Goal: Task Accomplishment & Management: Use online tool/utility

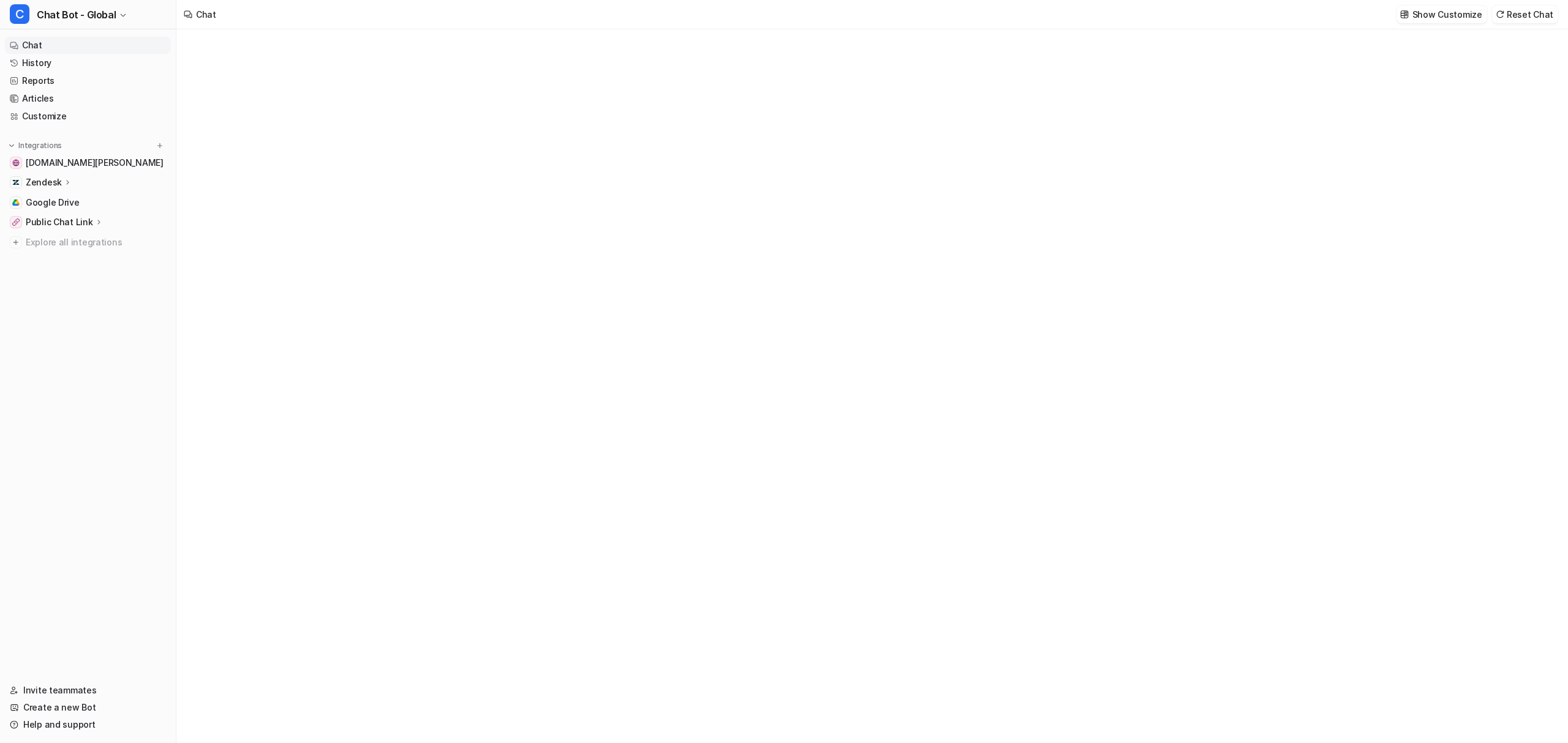
type textarea "**********"
click at [1122, 131] on div "**********" at bounding box center [871, 387] width 1390 height 714
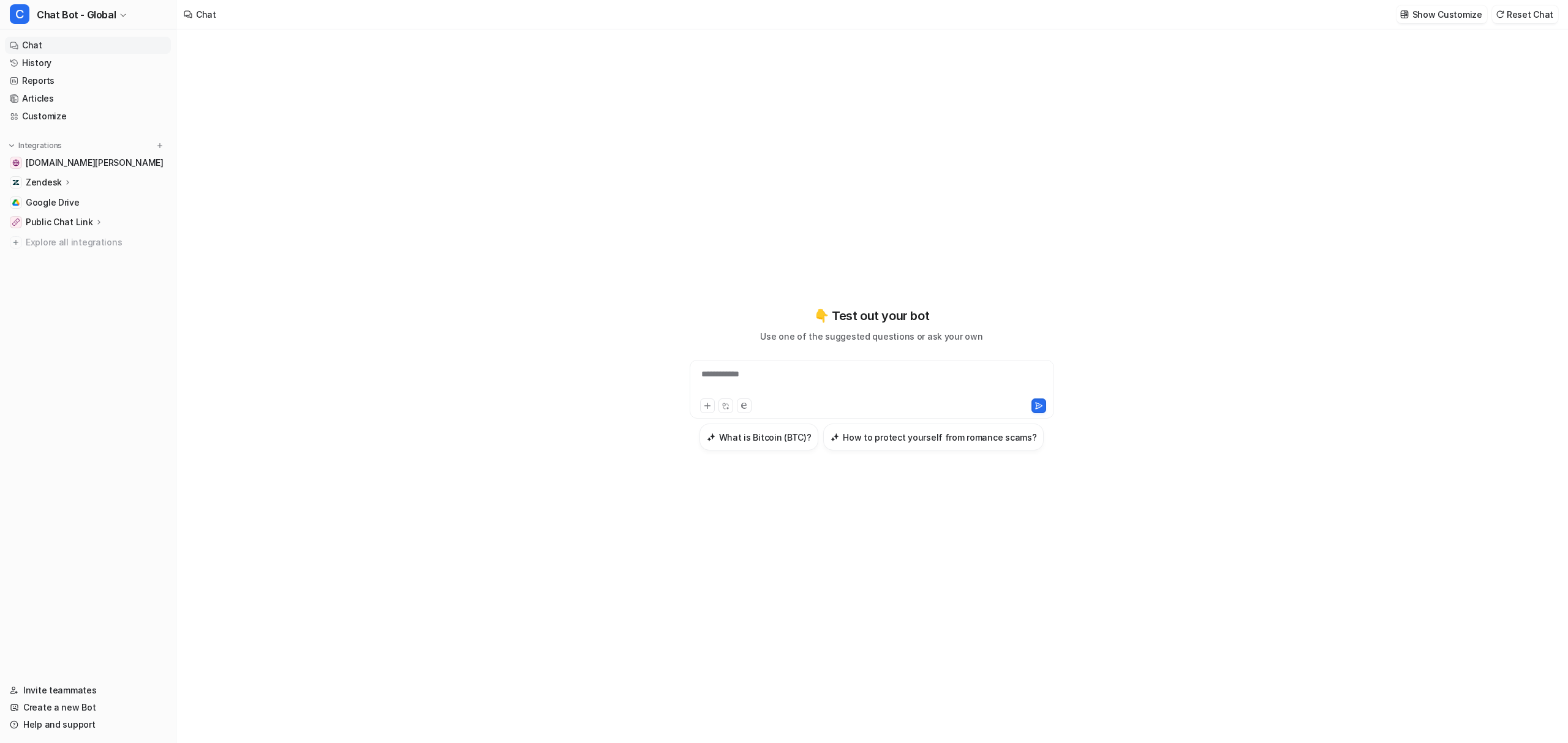
click at [1126, 94] on div "**********" at bounding box center [871, 387] width 1390 height 714
click at [1132, 19] on div "Chat Show Customize Reset Chat" at bounding box center [871, 15] width 1391 height 30
click at [1038, 64] on div "**********" at bounding box center [871, 387] width 451 height 714
drag, startPoint x: 328, startPoint y: 187, endPoint x: 140, endPoint y: 101, distance: 206.7
click at [324, 186] on div "**********" at bounding box center [871, 387] width 1390 height 714
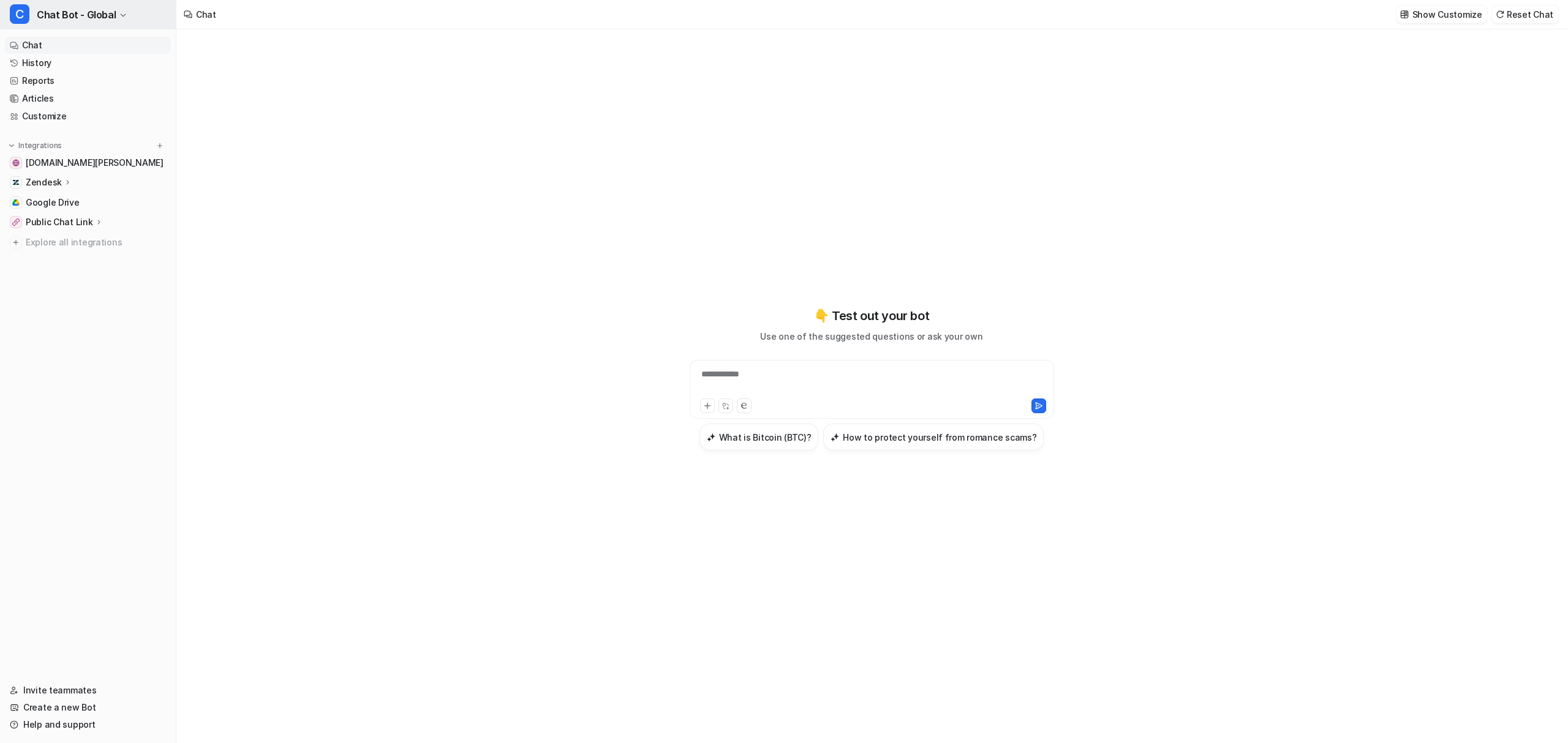
click at [84, 15] on span "Chat Bot - Global" at bounding box center [76, 15] width 79 height 18
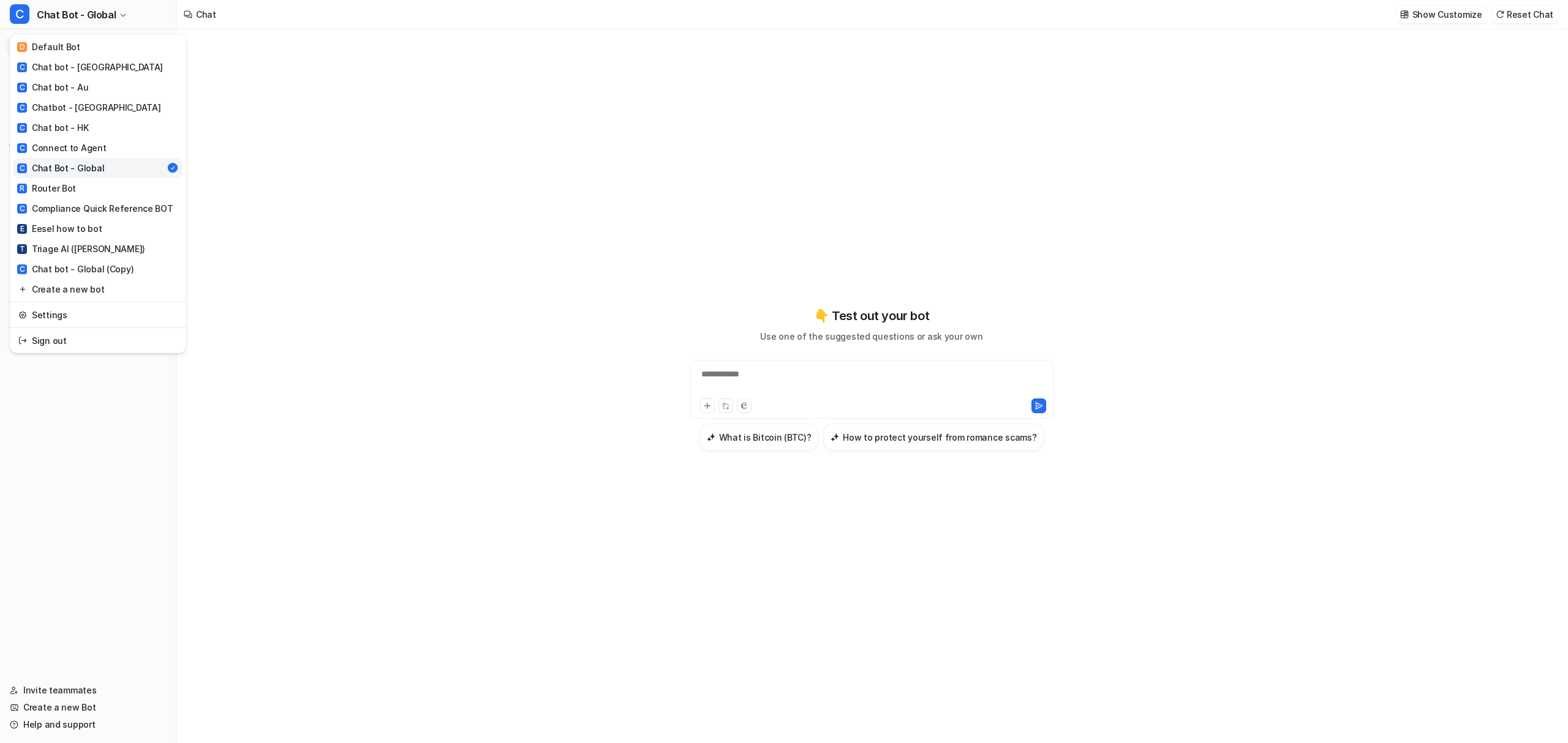
click at [140, 165] on link "C Chat Bot - Global" at bounding box center [97, 167] width 169 height 20
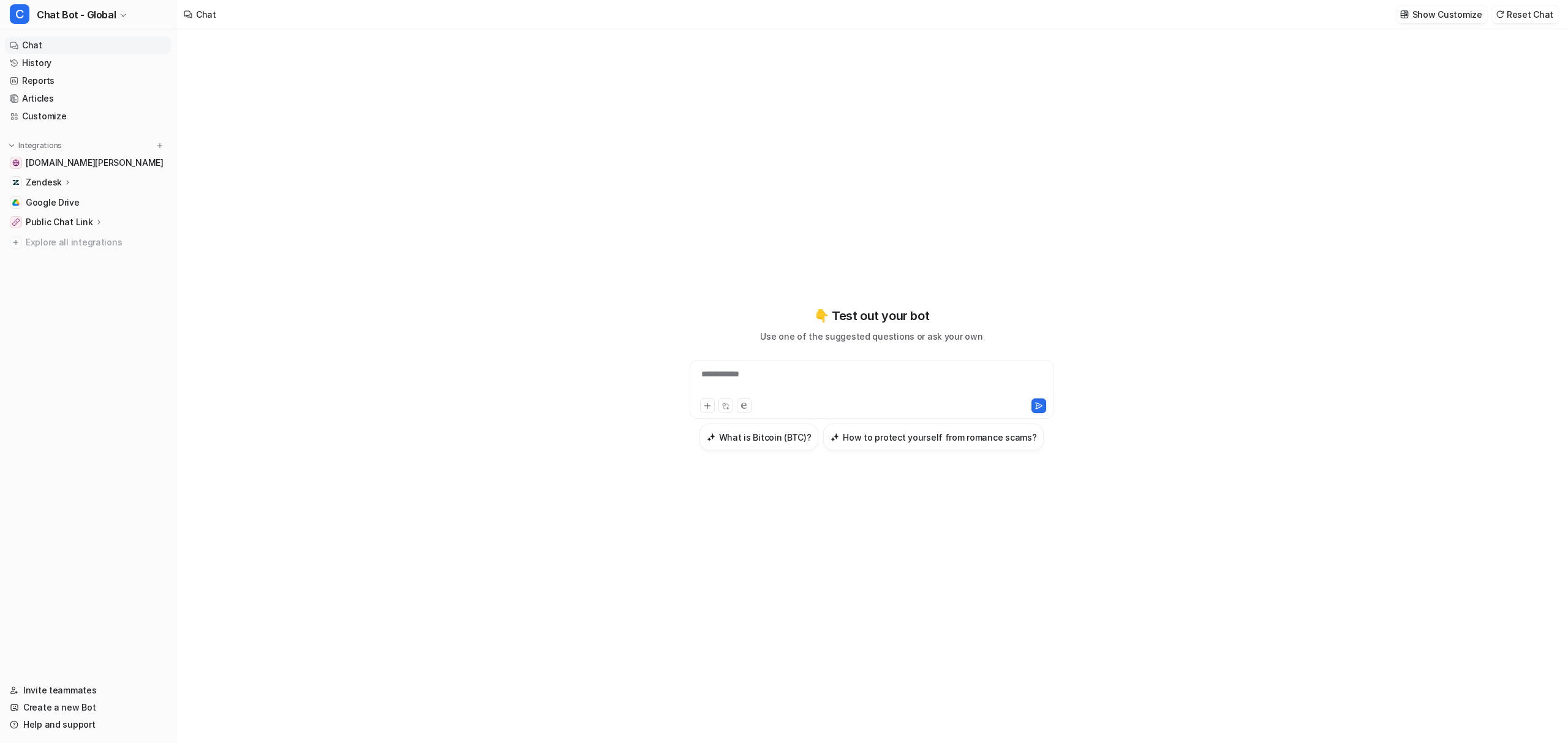
click at [420, 167] on div "**********" at bounding box center [784, 371] width 1568 height 743
click at [101, 18] on span "Chat Bot - Global" at bounding box center [76, 15] width 79 height 18
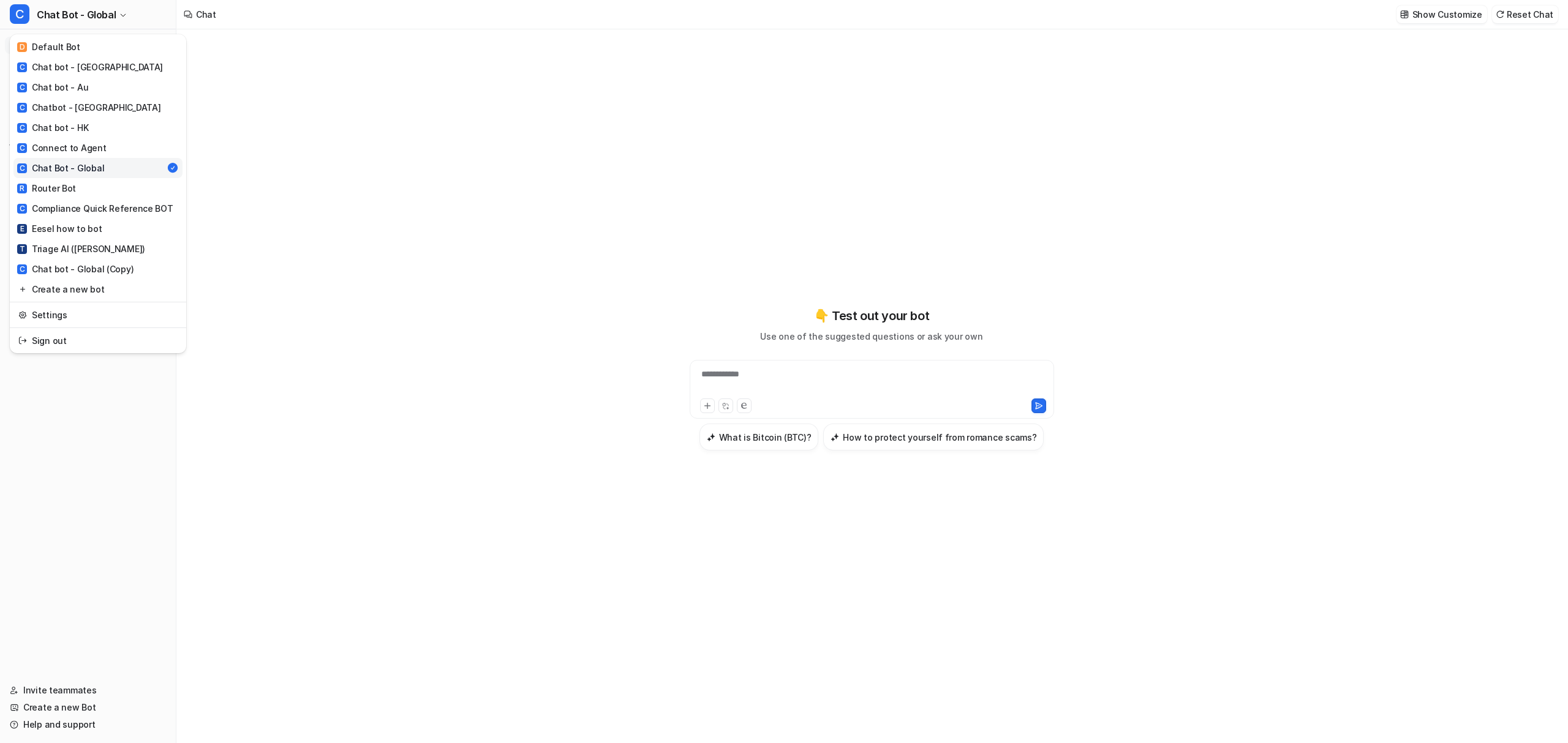
click at [384, 235] on div "**********" at bounding box center [784, 371] width 1568 height 743
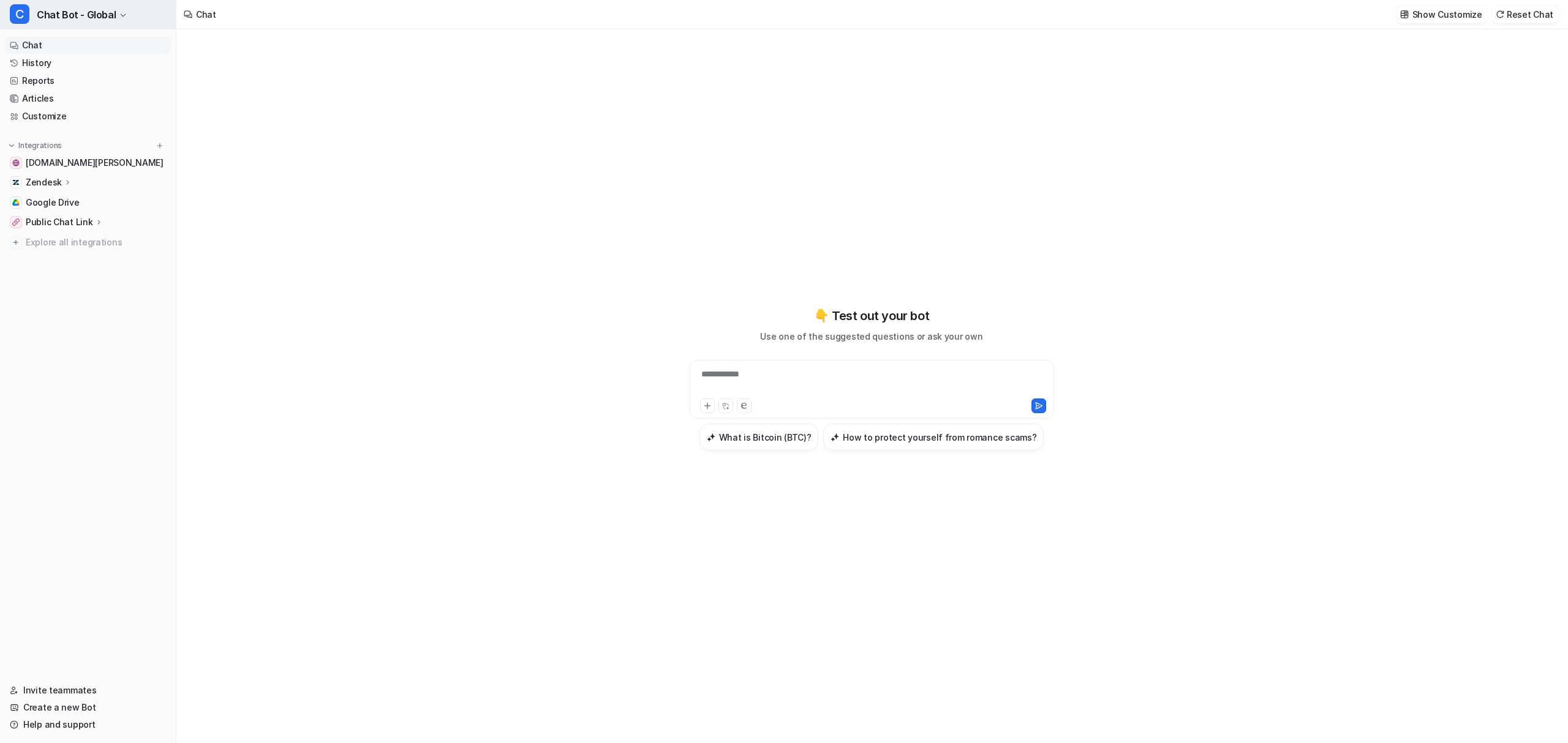
click at [76, 13] on span "Chat Bot - Global" at bounding box center [76, 15] width 79 height 18
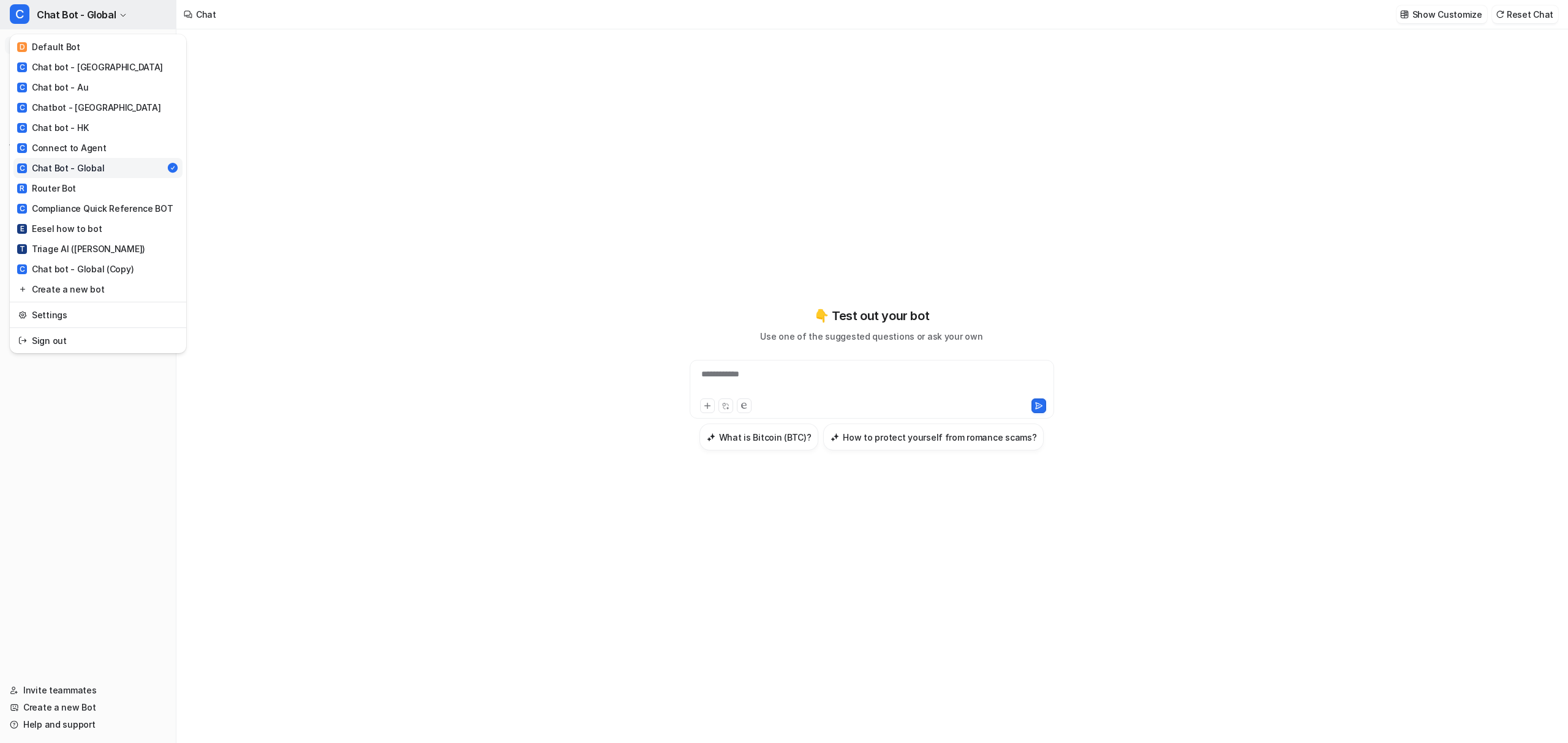
click at [76, 13] on span "Chat Bot - Global" at bounding box center [76, 15] width 79 height 18
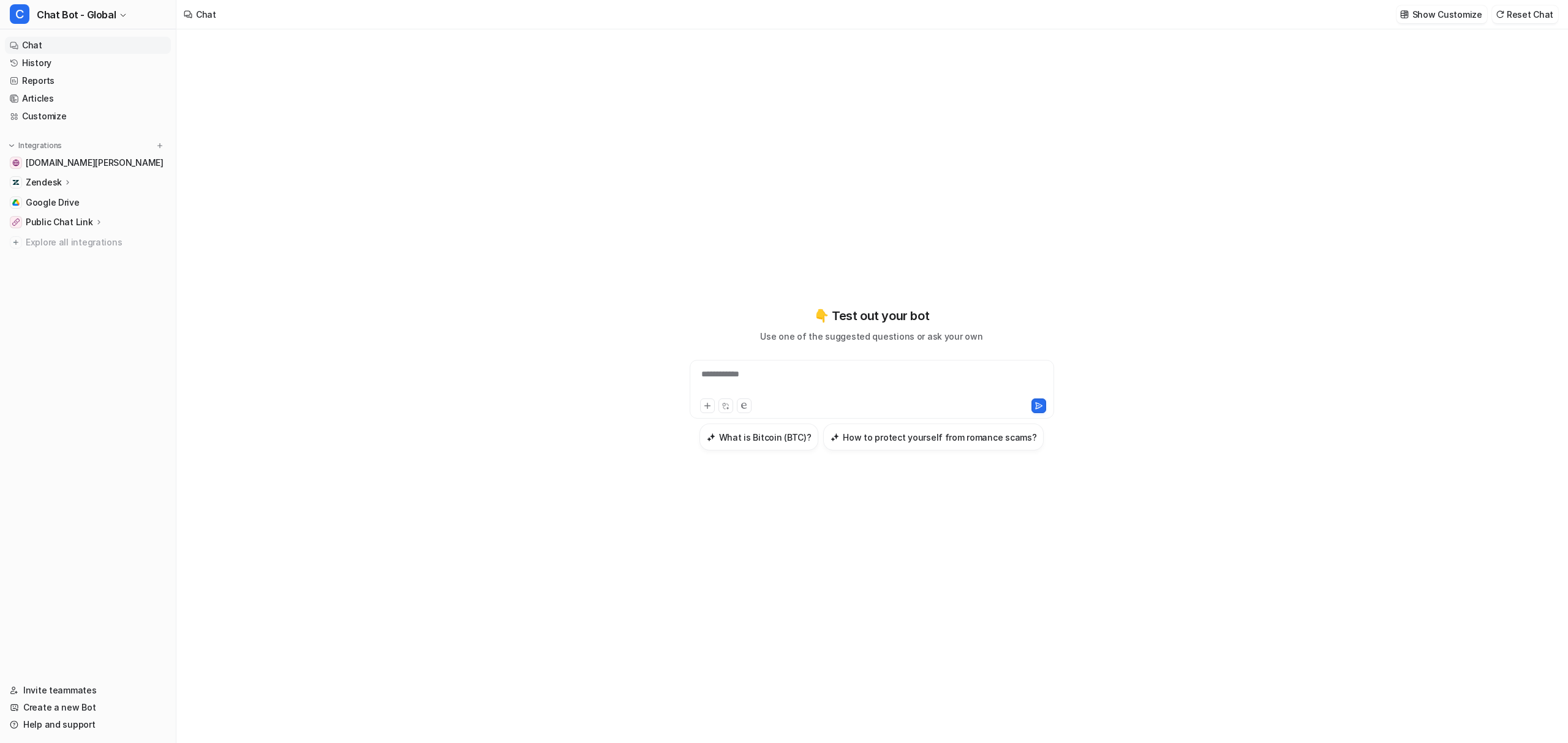
drag, startPoint x: 525, startPoint y: 150, endPoint x: 490, endPoint y: 137, distance: 37.3
click at [525, 150] on div "**********" at bounding box center [871, 387] width 1390 height 714
click at [74, 18] on span "Chat Bot - Global" at bounding box center [76, 15] width 79 height 18
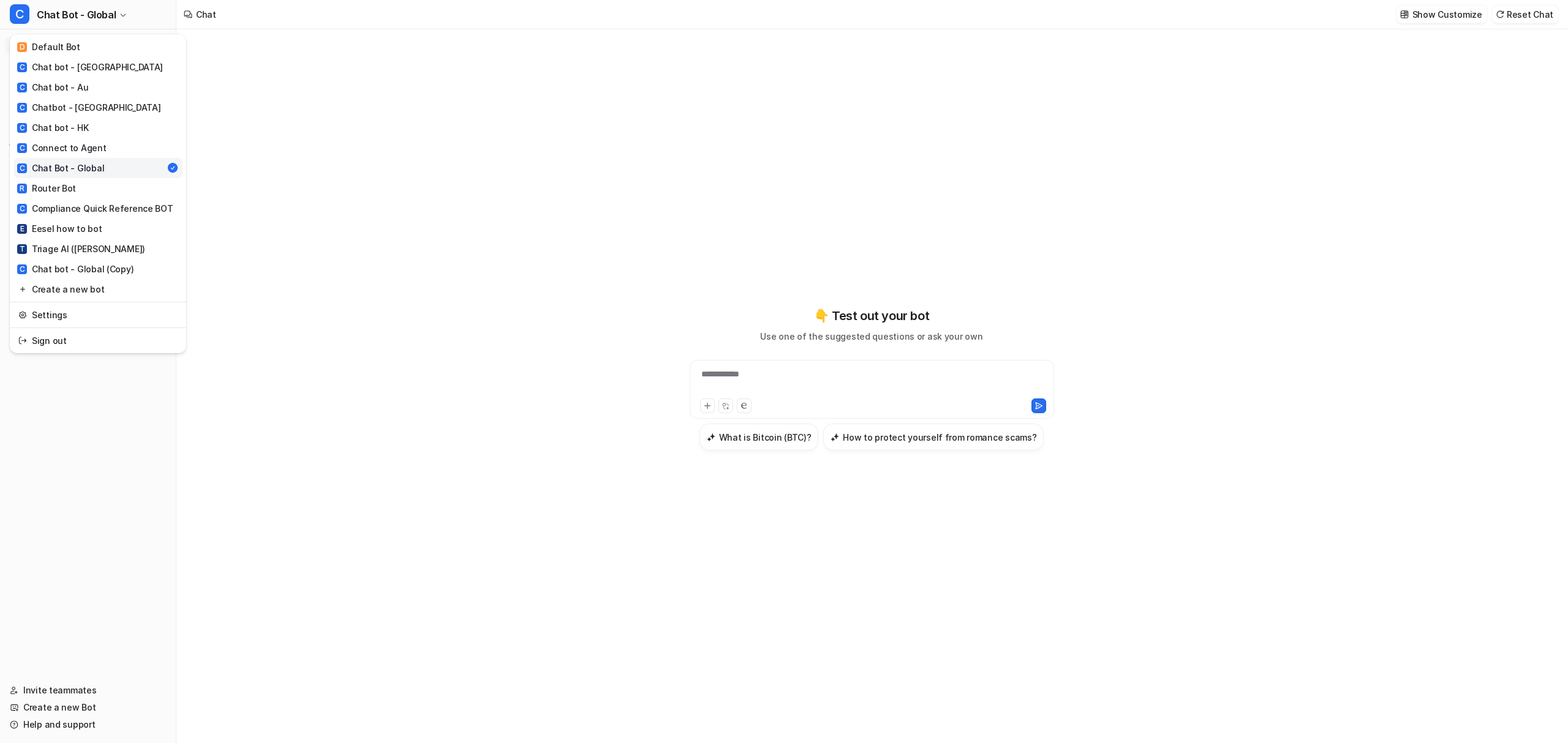
click at [515, 143] on div "**********" at bounding box center [784, 371] width 1568 height 743
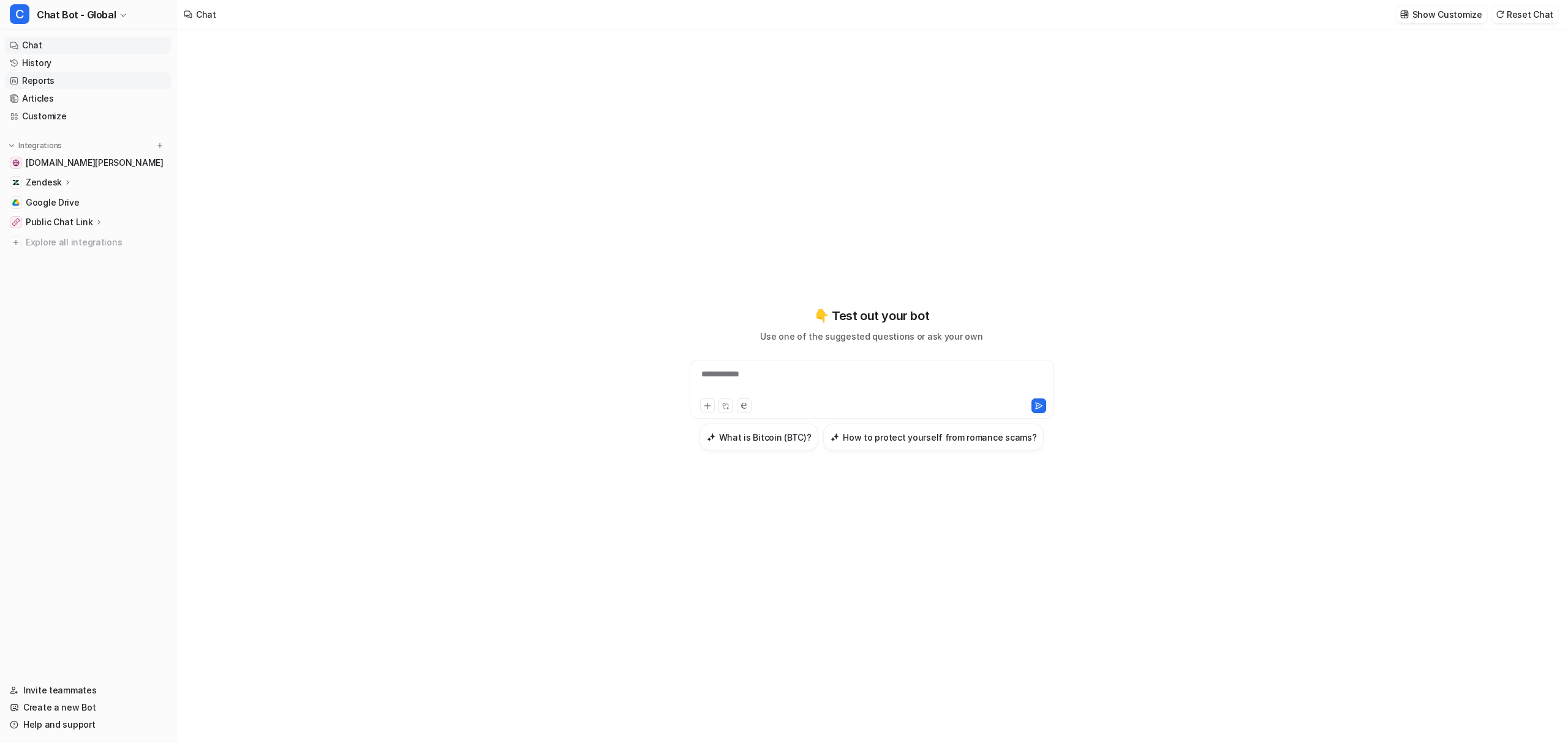
click at [70, 85] on link "Reports" at bounding box center [88, 81] width 166 height 18
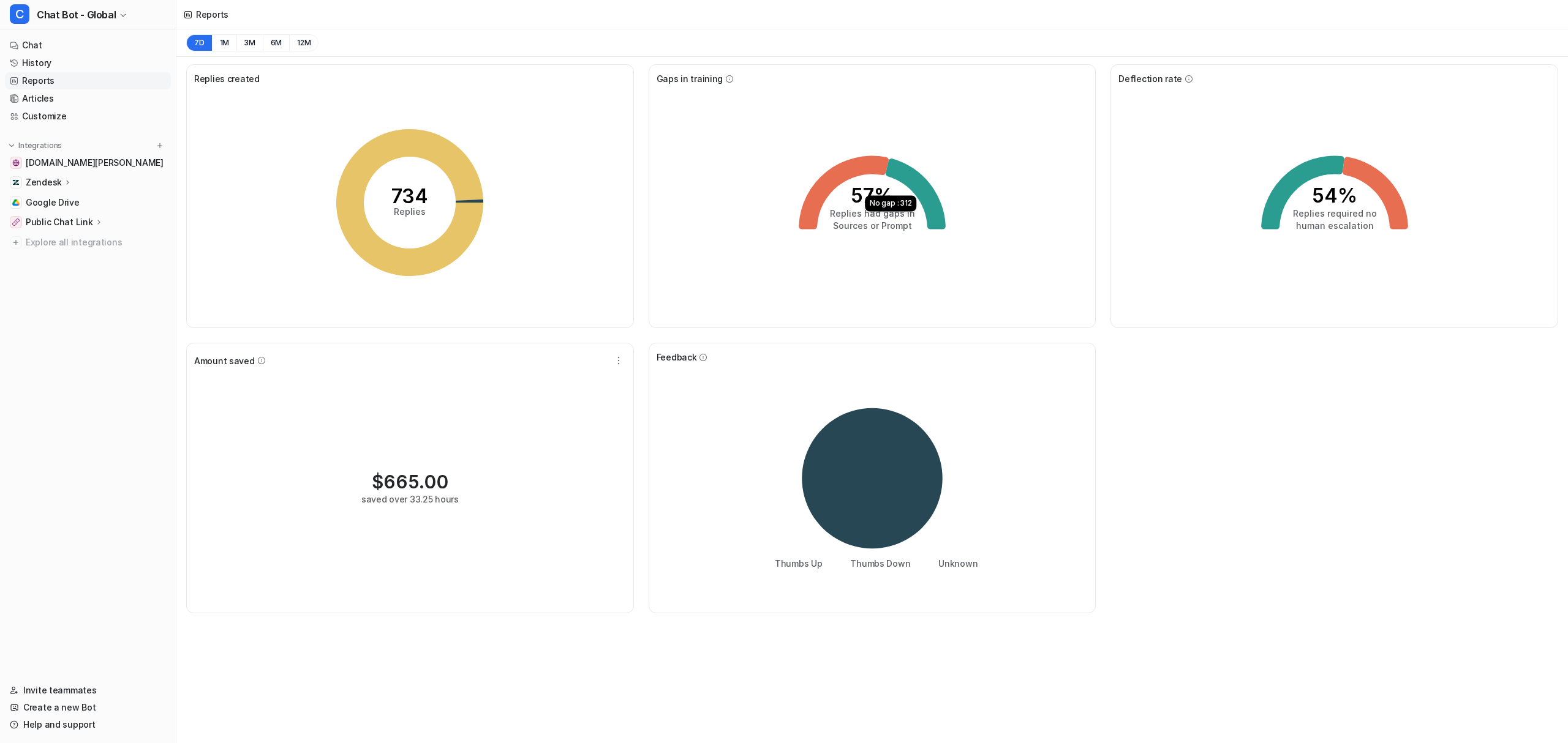
click at [1272, 396] on div "Replies created 734 Replies Gaps in training 57% Replies had gaps in Sources or…" at bounding box center [871, 339] width 1391 height 564
click at [1247, 380] on div "Replies created 734 Replies Gaps in training 57% Replies had gaps in Sources or…" at bounding box center [871, 339] width 1391 height 564
click at [702, 193] on div "57% Replies had gaps in Sources or Prompt" at bounding box center [872, 202] width 432 height 235
click at [306, 43] on button "12M" at bounding box center [304, 43] width 30 height 18
drag, startPoint x: 849, startPoint y: 197, endPoint x: 912, endPoint y: 231, distance: 71.6
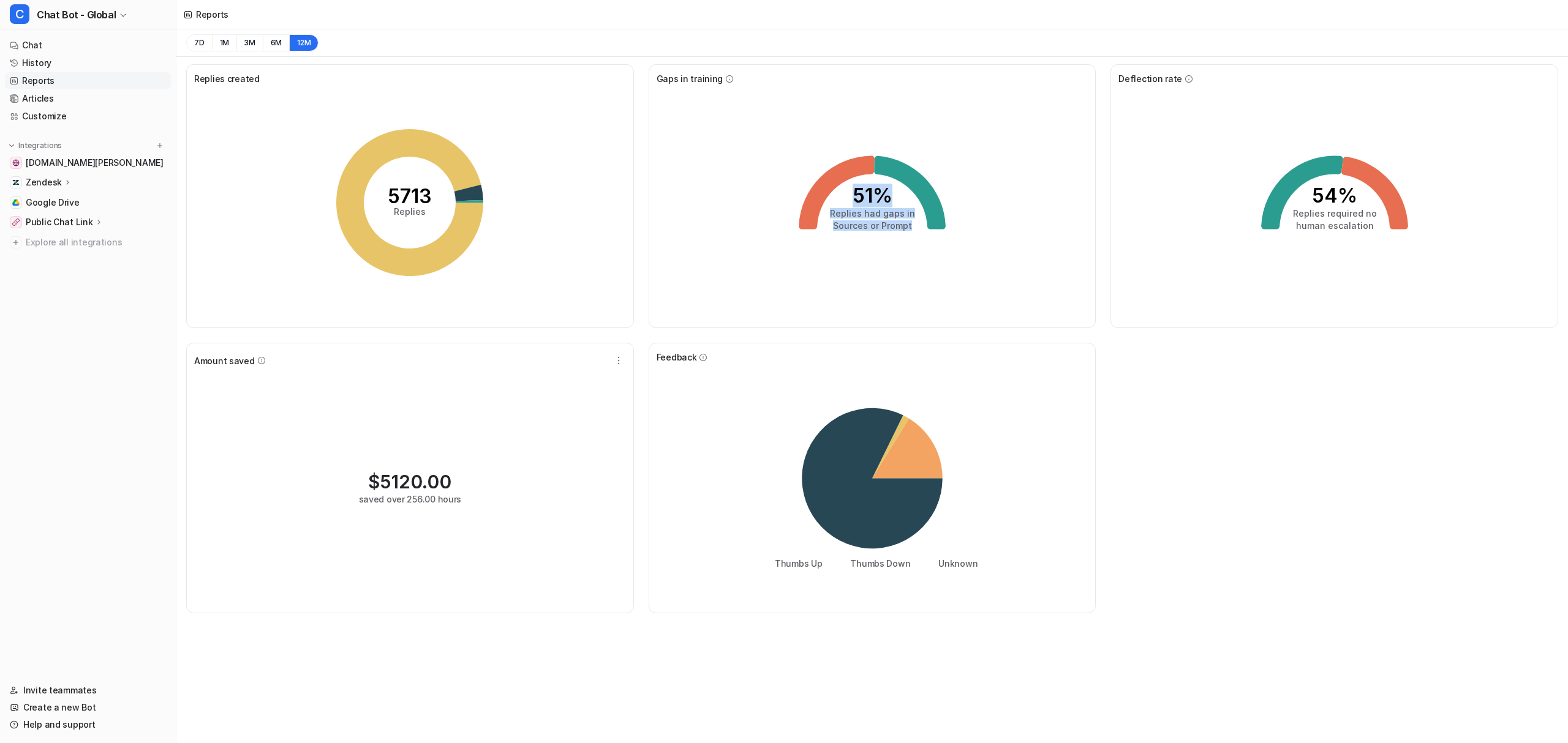
click at [912, 231] on icon "51% Replies had gaps in Sources or Prompt" at bounding box center [872, 203] width 184 height 184
click at [914, 255] on icon "51% Replies had gaps in Sources or Prompt" at bounding box center [872, 203] width 184 height 184
drag, startPoint x: 1300, startPoint y: 193, endPoint x: 1373, endPoint y: 234, distance: 83.7
click at [1373, 234] on icon "54% Replies required no human escalation" at bounding box center [1334, 203] width 184 height 184
click at [1361, 268] on icon "54% Replies required no human escalation" at bounding box center [1334, 203] width 184 height 184
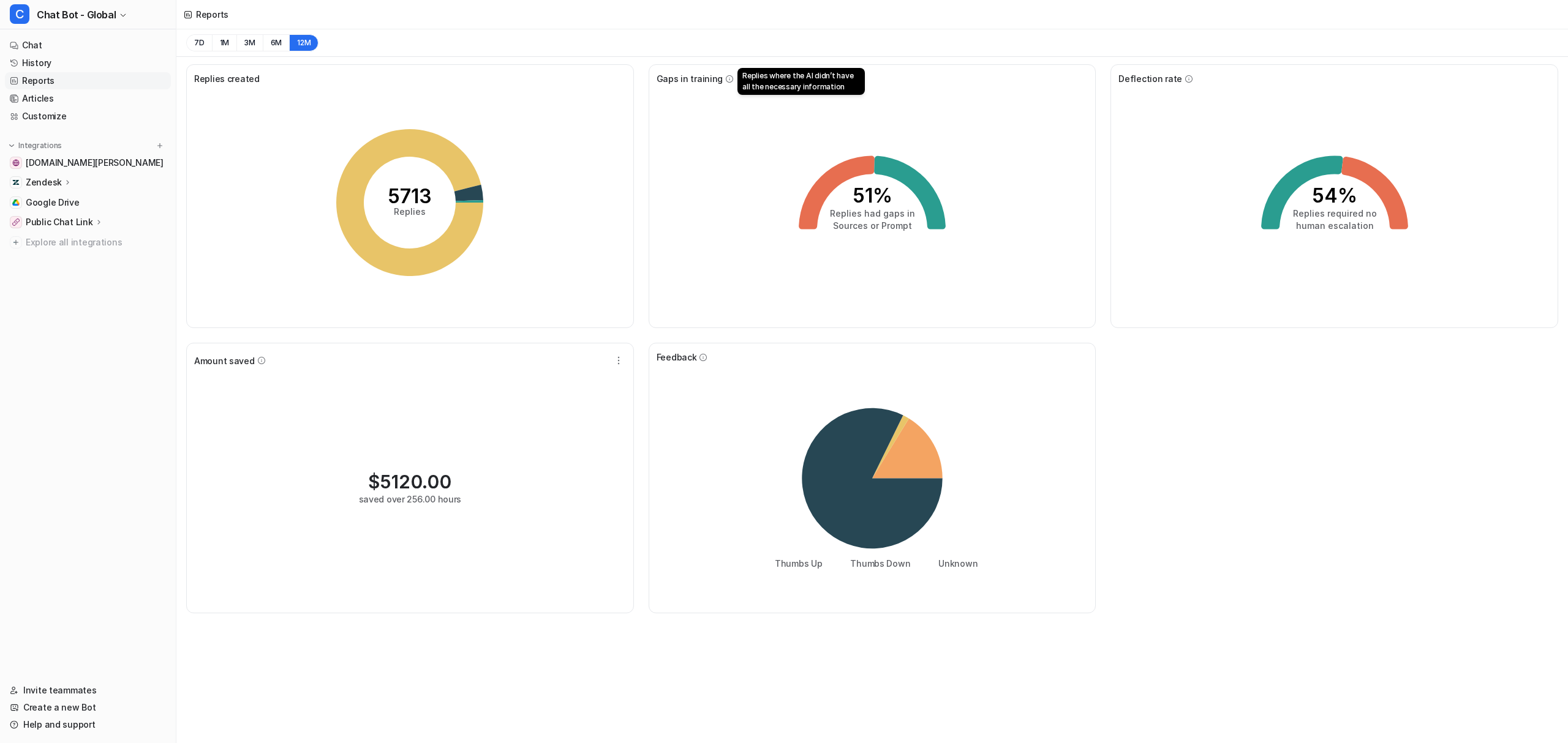
click at [728, 80] on icon at bounding box center [729, 79] width 9 height 9
click at [657, 46] on div "7D 1M 3M 6M 12M" at bounding box center [871, 43] width 1391 height 27
click at [529, 48] on div "7D 1M 3M 6M 12M" at bounding box center [871, 43] width 1391 height 27
click at [188, 45] on button "7D" at bounding box center [199, 43] width 25 height 18
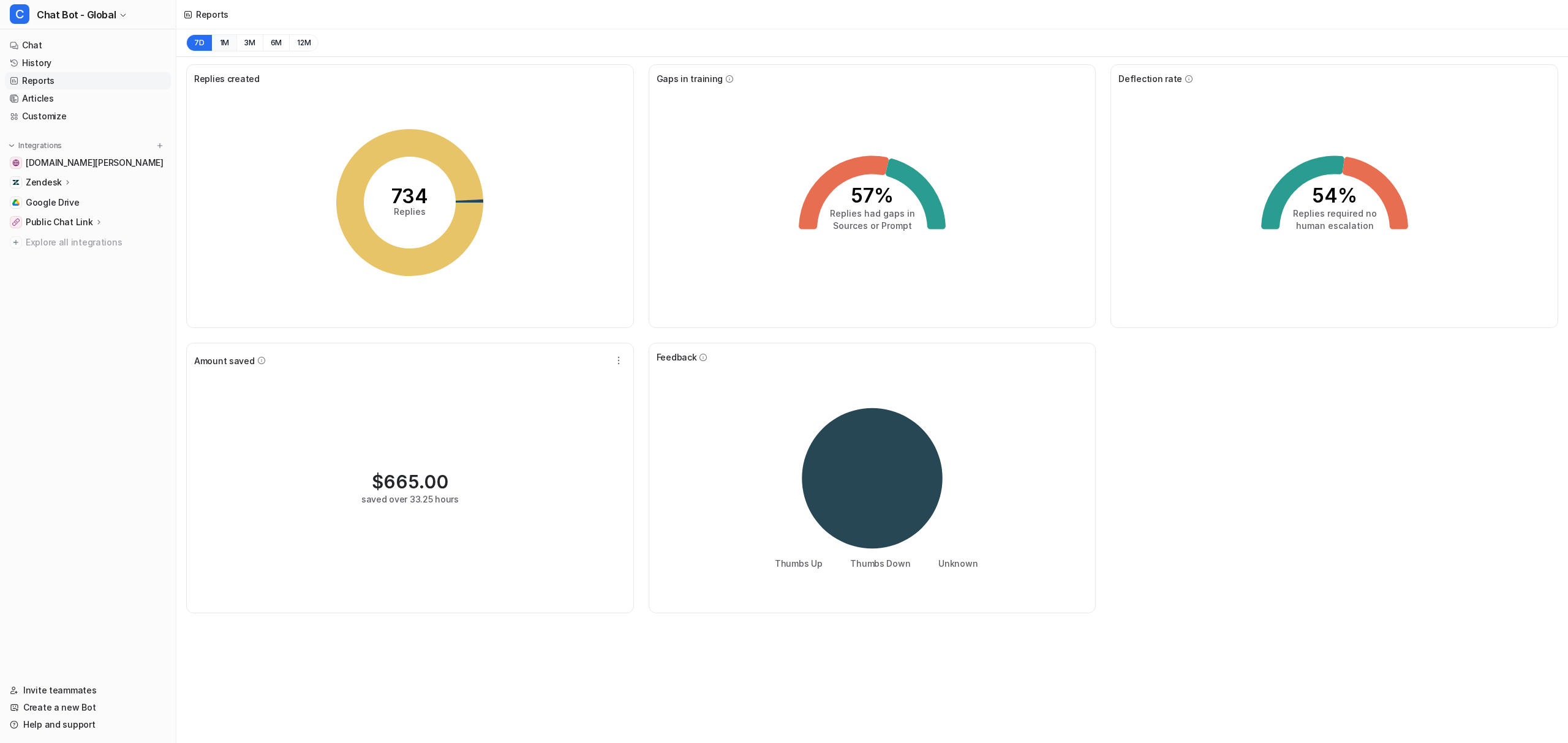
click at [223, 39] on button "1M" at bounding box center [224, 43] width 25 height 18
click at [914, 438] on icon at bounding box center [903, 444] width 78 height 70
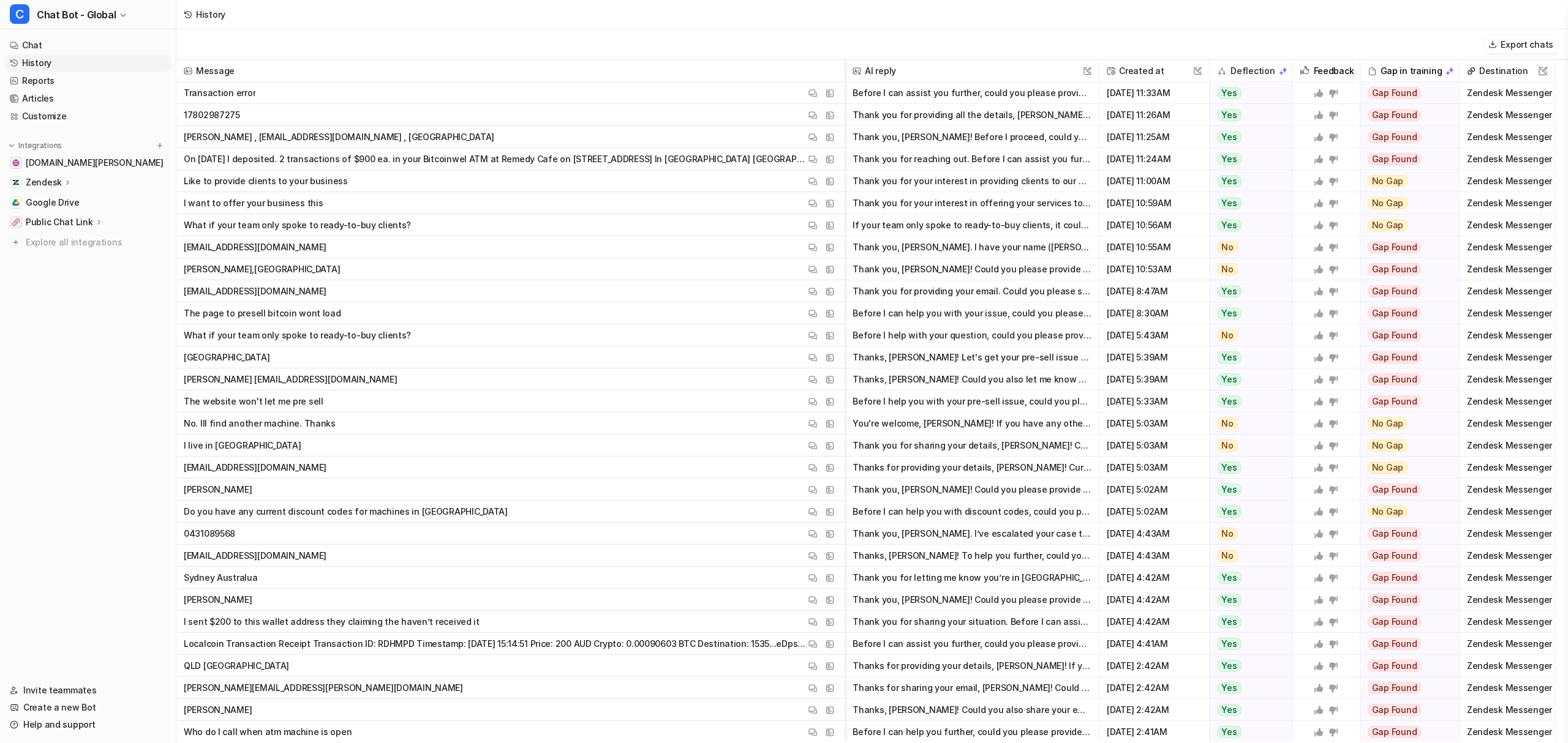
click at [299, 39] on div "Export chats" at bounding box center [871, 45] width 1391 height 31
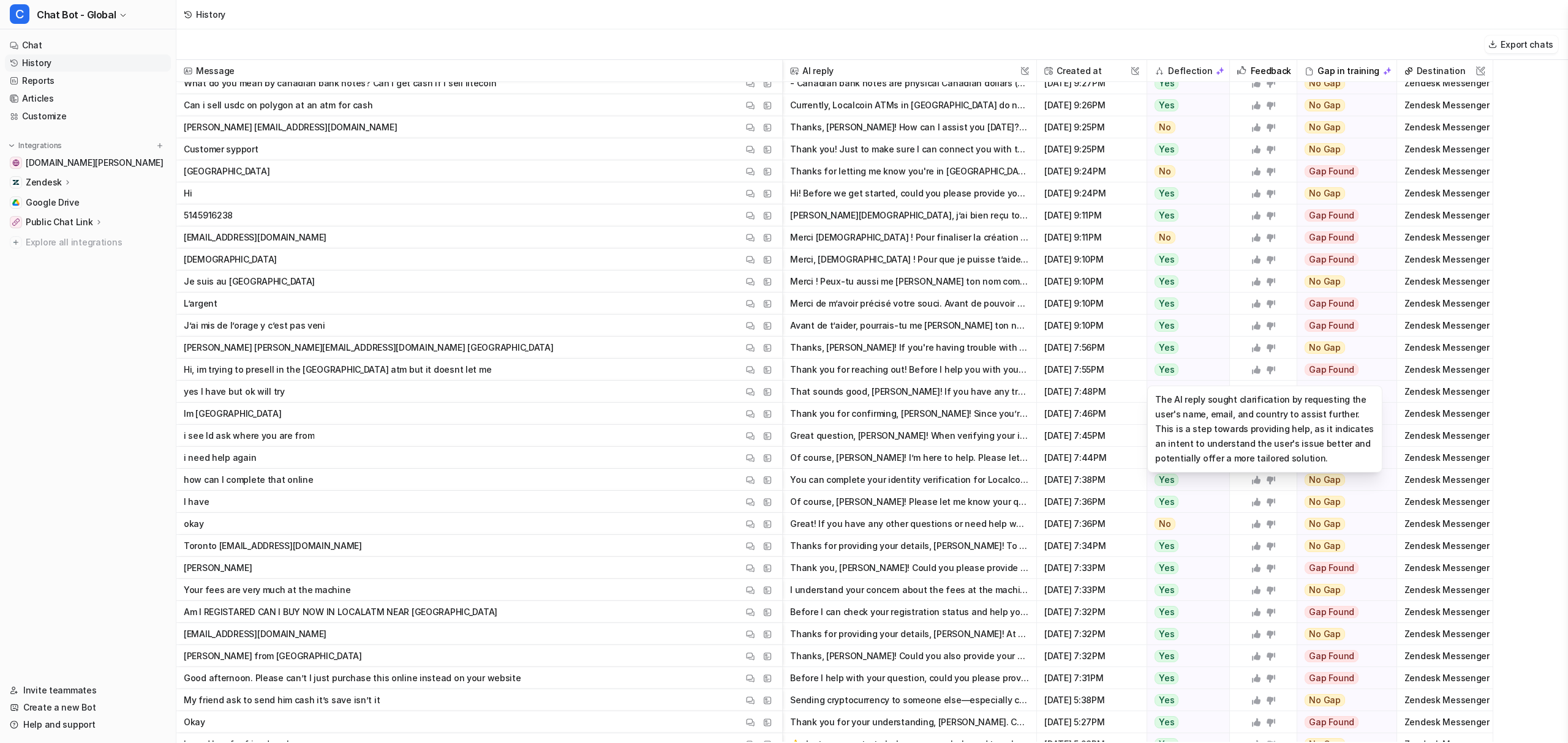
scroll to position [4288, 0]
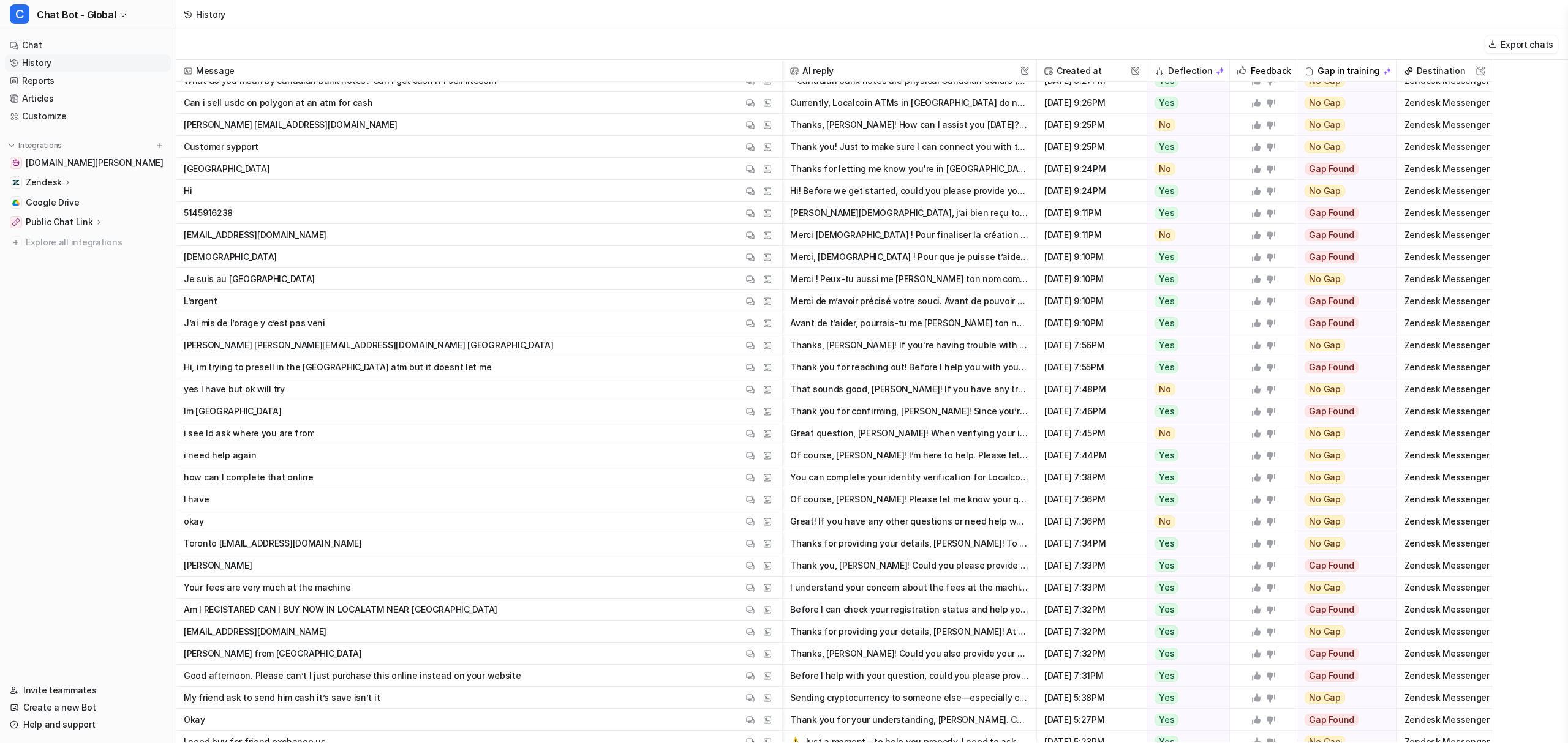
click at [114, 390] on nav "Chat History Reports Articles Customize Integrations [DOMAIN_NAME][PERSON_NAME]…" at bounding box center [88, 352] width 176 height 641
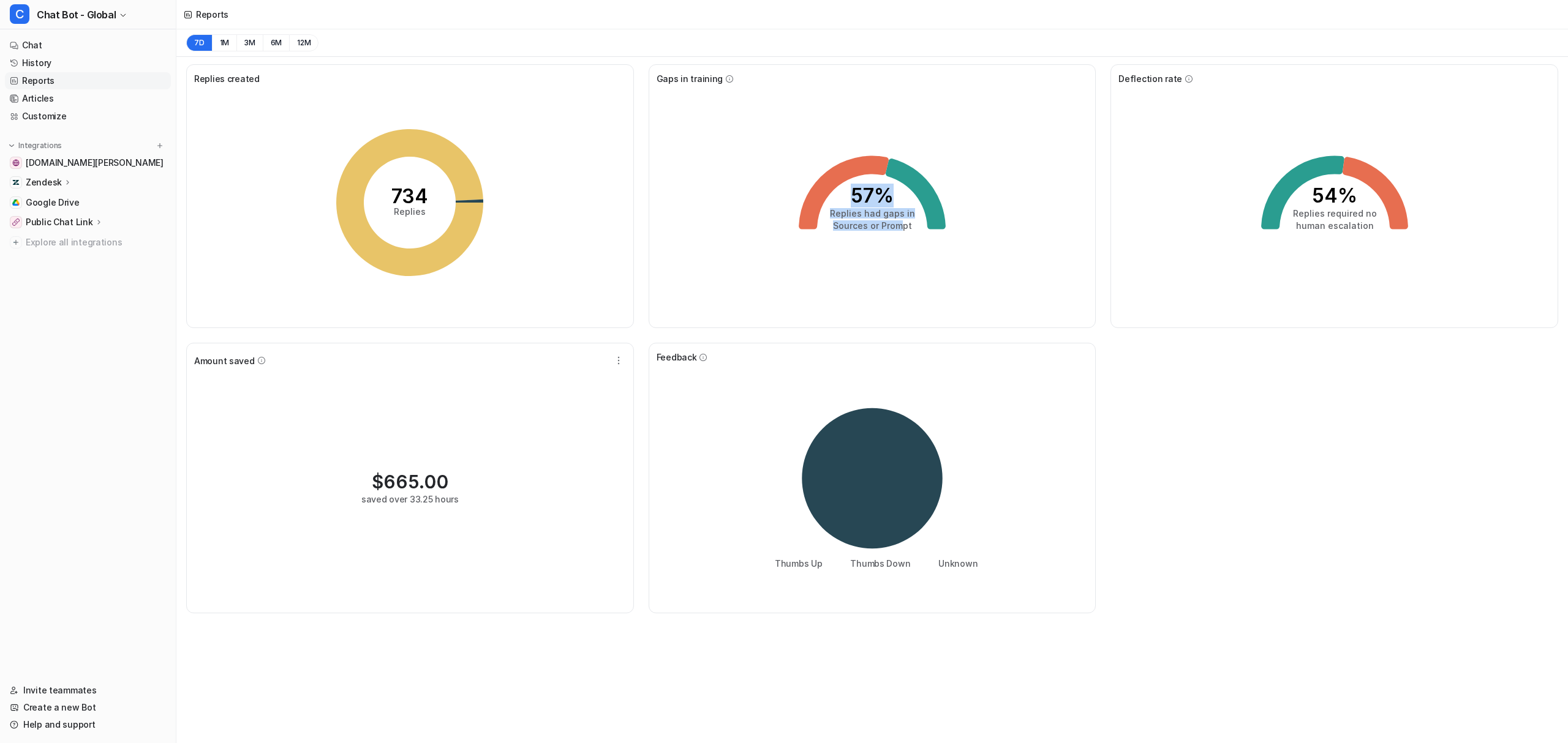
drag, startPoint x: 899, startPoint y: 221, endPoint x: 847, endPoint y: 197, distance: 57.3
click at [847, 197] on icon "57% Replies had gaps in Sources or Prompt" at bounding box center [872, 203] width 184 height 184
click at [828, 228] on icon "57% Replies had gaps in Sources or Prompt" at bounding box center [872, 203] width 184 height 184
drag, startPoint x: 919, startPoint y: 228, endPoint x: 843, endPoint y: 194, distance: 83.3
click at [843, 194] on icon "57% Replies had gaps in Sources or Prompt" at bounding box center [872, 203] width 184 height 184
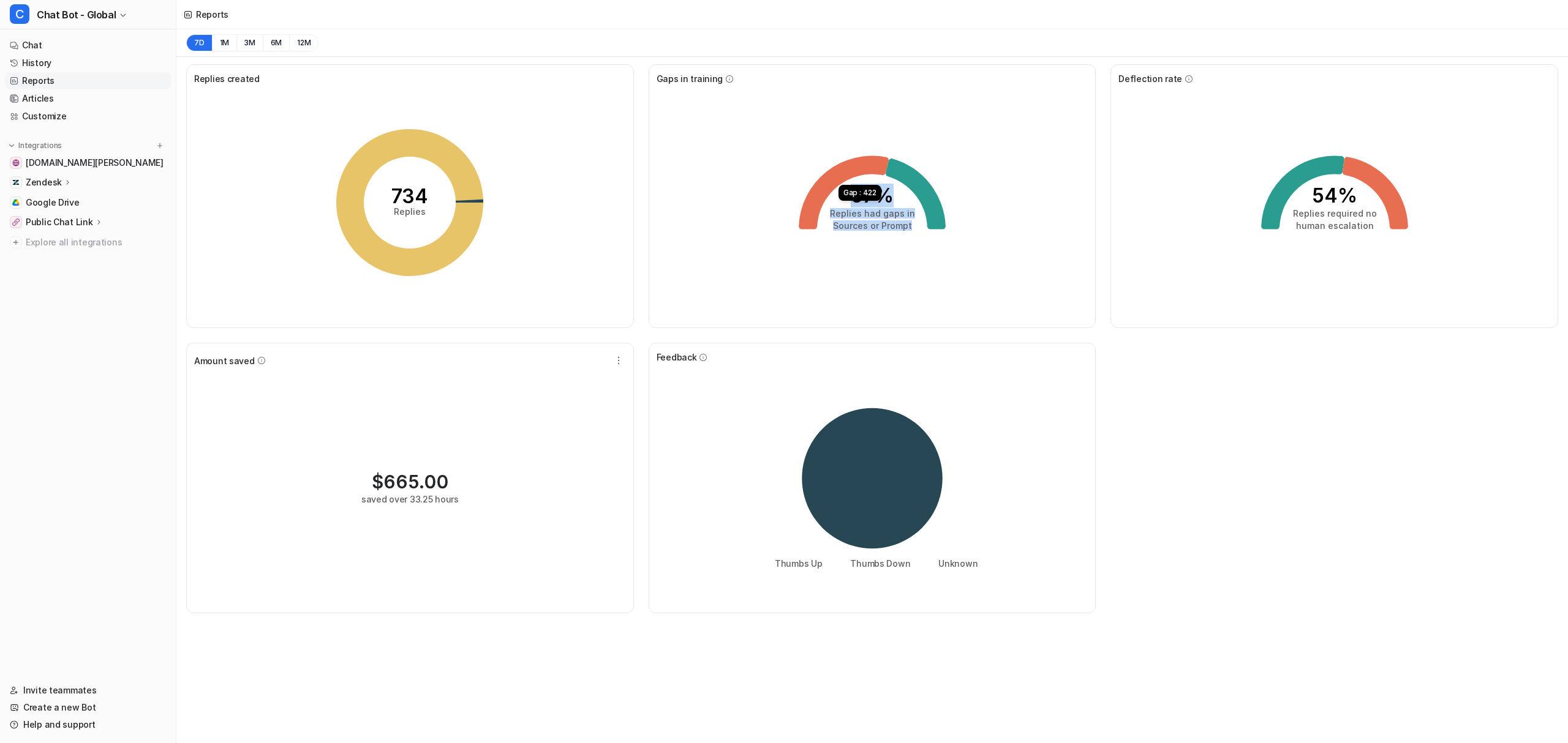
click at [763, 172] on div "57% Replies had gaps in Sources or Prompt Gap : 422" at bounding box center [872, 202] width 432 height 235
click at [1173, 363] on div "Replies created 734 Replies Gaps in training 57% Replies had gaps in Sources or…" at bounding box center [871, 339] width 1391 height 564
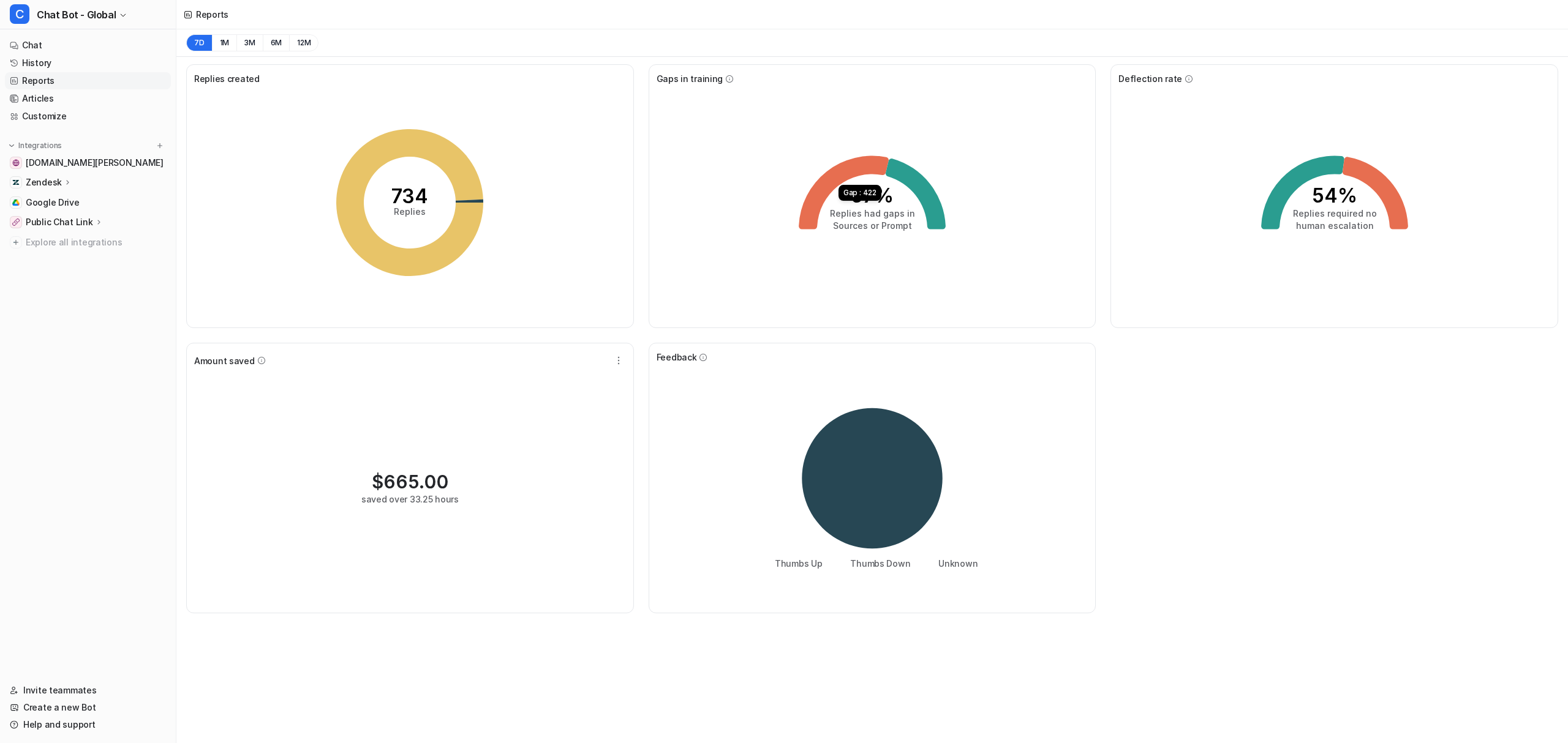
click at [1173, 363] on div "Replies created 734 Replies Gaps in training 57% Replies had gaps in Sources or…" at bounding box center [871, 339] width 1391 height 564
click at [851, 263] on icon "57% Replies had gaps in Sources or Prompt" at bounding box center [872, 203] width 184 height 184
click at [1009, 128] on div "57% Replies had gaps in Sources or Prompt No gap : 312" at bounding box center [872, 202] width 432 height 235
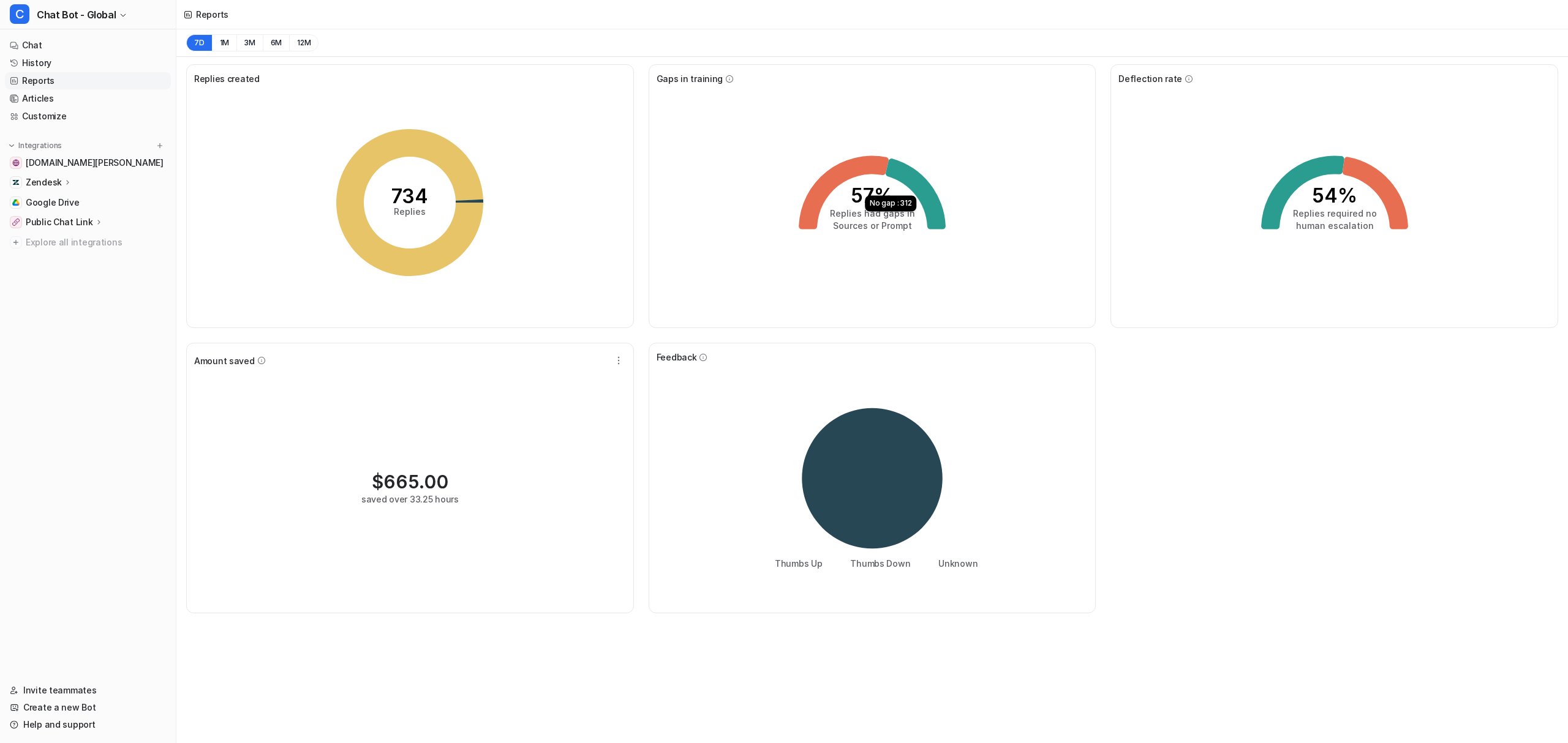
click at [741, 150] on div "57% Replies had gaps in Sources or Prompt No gap : 312" at bounding box center [872, 202] width 432 height 235
click at [76, 81] on link "Reports" at bounding box center [88, 81] width 166 height 18
click at [826, 181] on icon at bounding box center [843, 193] width 90 height 74
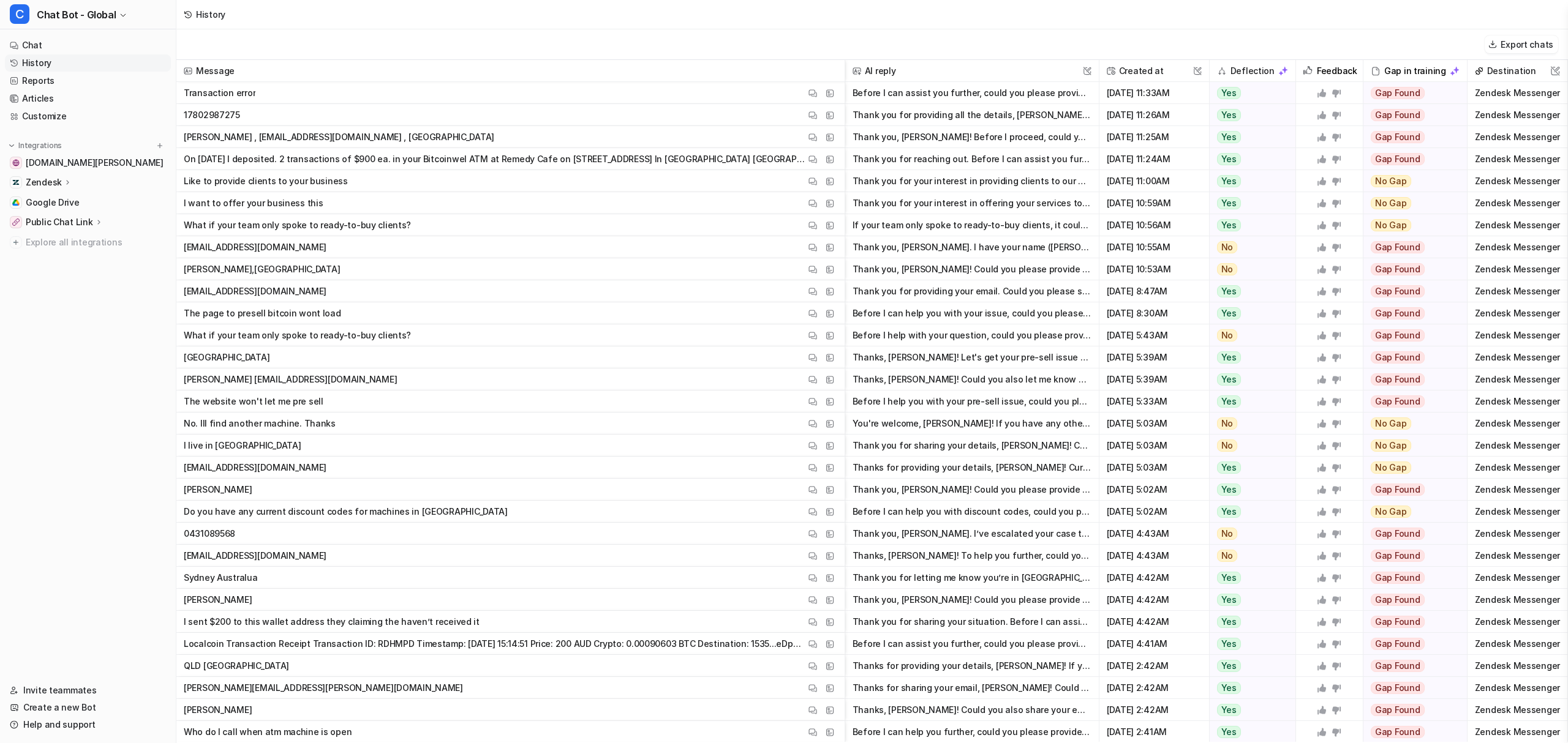
click at [1091, 305] on div "Before I can help you with your issue, could you please provide your name, emai…" at bounding box center [972, 313] width 254 height 22
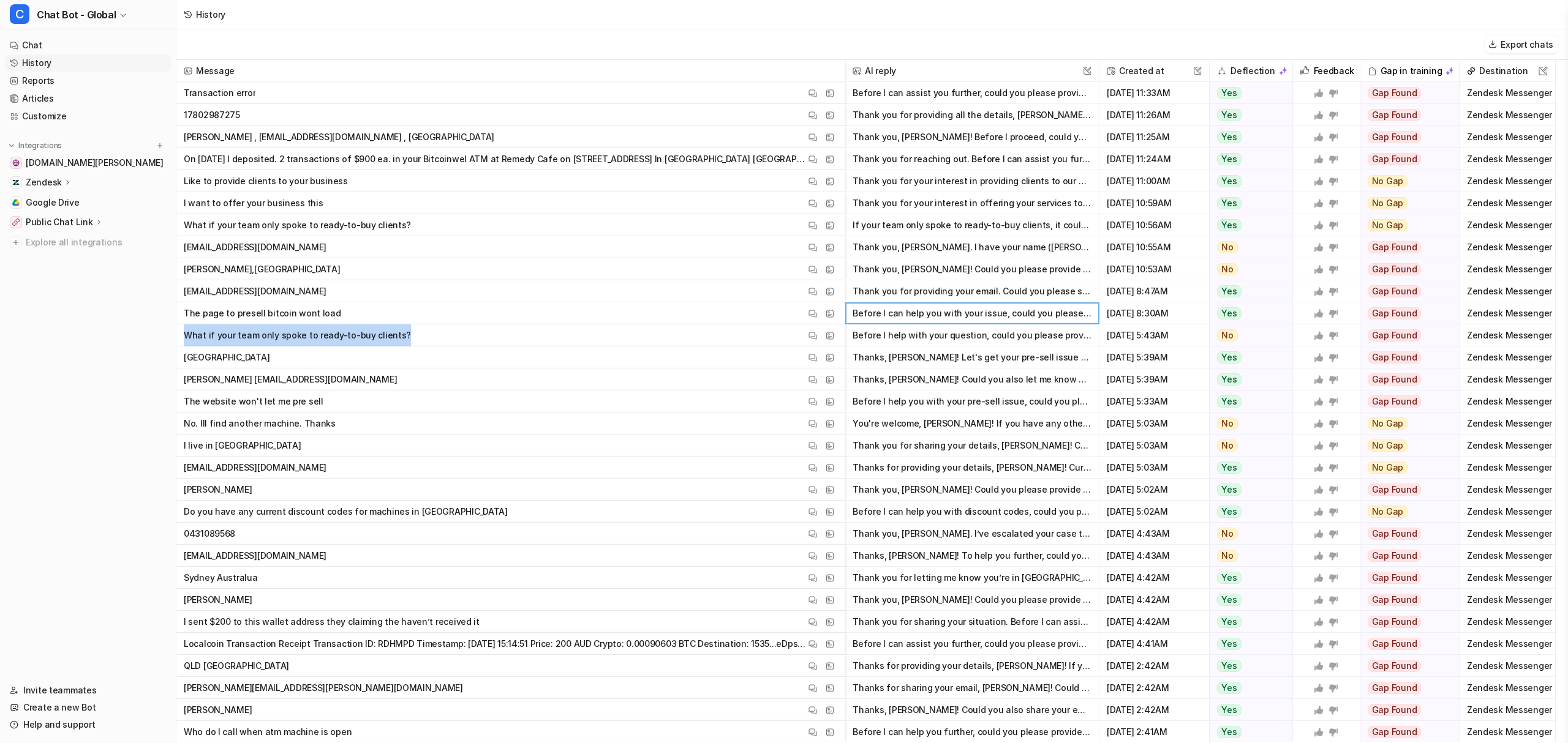
drag, startPoint x: 203, startPoint y: 334, endPoint x: 405, endPoint y: 340, distance: 202.1
click at [405, 340] on span "What if your team only spoke to ready-to-buy clients? View Thread View Sources" at bounding box center [510, 335] width 658 height 22
click at [425, 339] on span "What if your team only spoke to ready-to-buy clients? View Thread View Sources" at bounding box center [510, 335] width 658 height 22
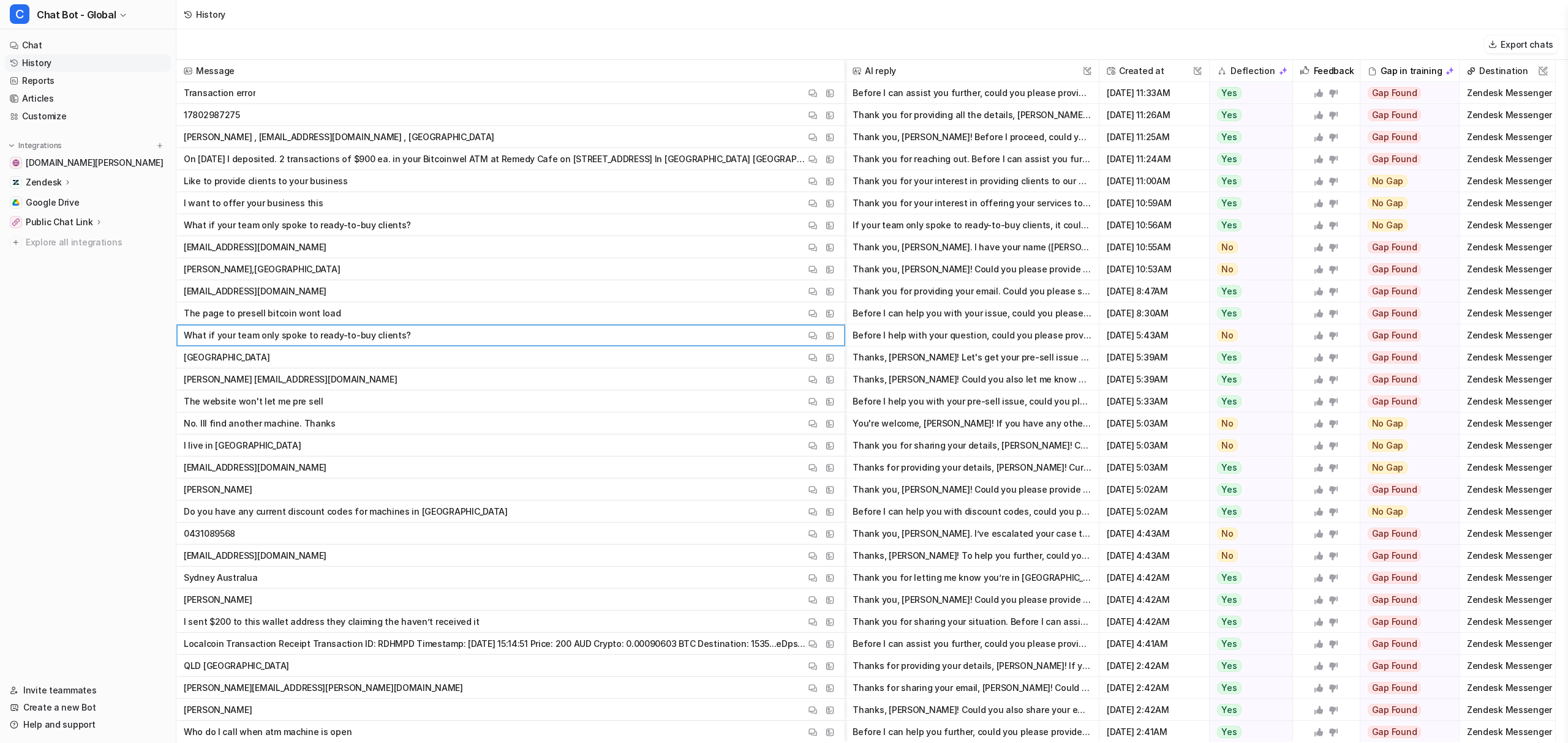
click at [417, 466] on span "[EMAIL_ADDRESS][DOMAIN_NAME] View Thread View Sources" at bounding box center [510, 467] width 658 height 22
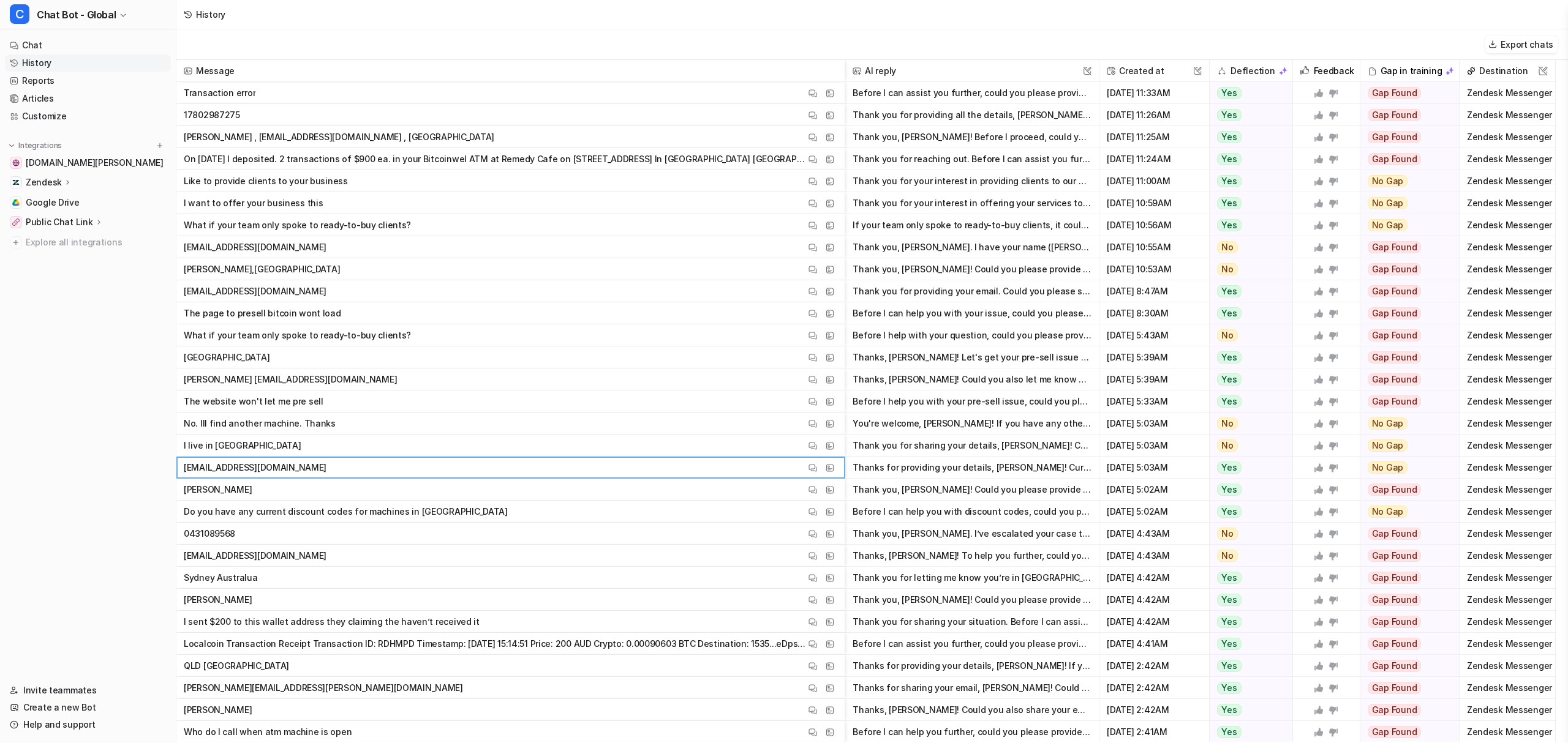
click at [1253, 71] on h2 "Deflection" at bounding box center [1252, 71] width 44 height 22
click at [1283, 73] on img at bounding box center [1283, 71] width 9 height 9
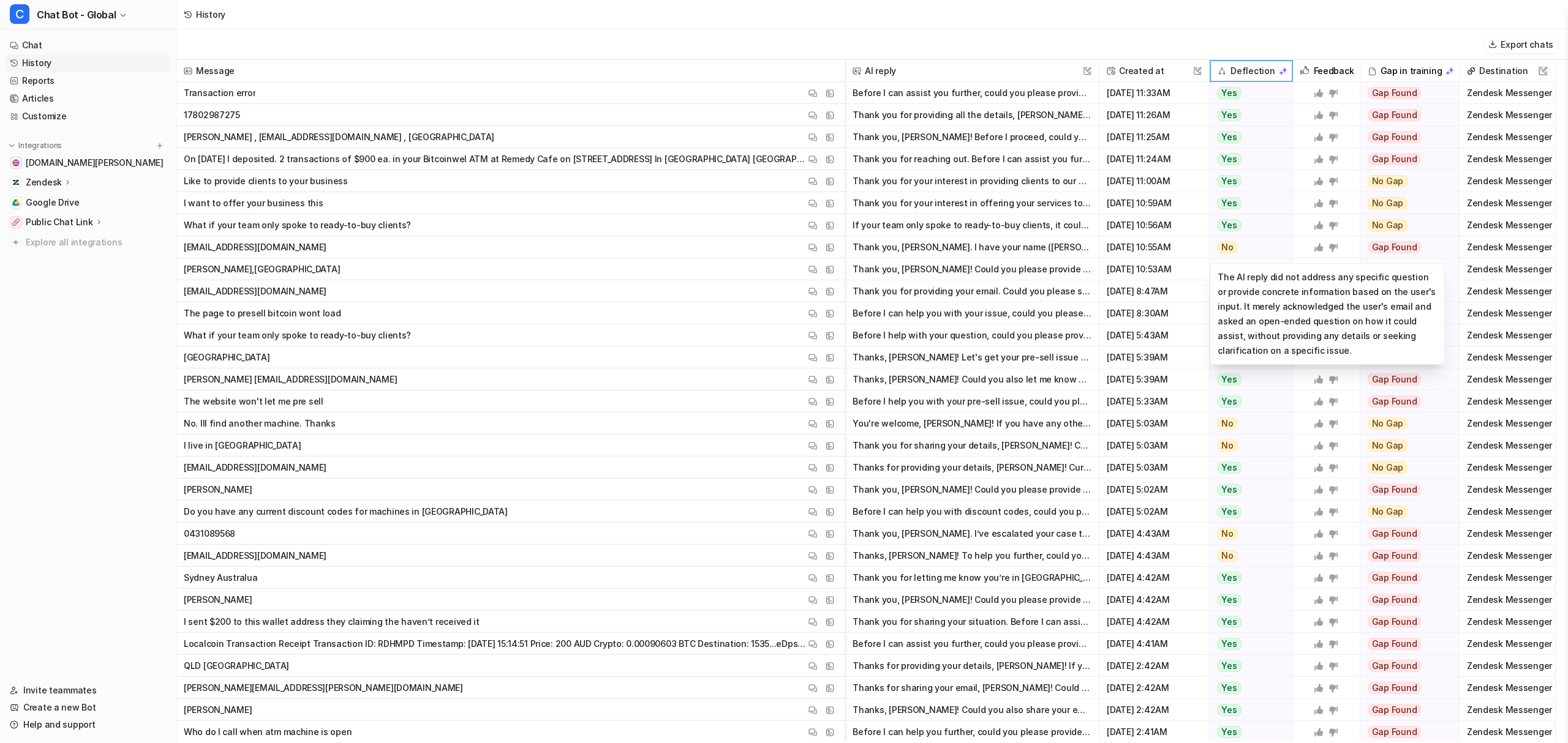
click at [1230, 251] on span "No" at bounding box center [1227, 248] width 21 height 12
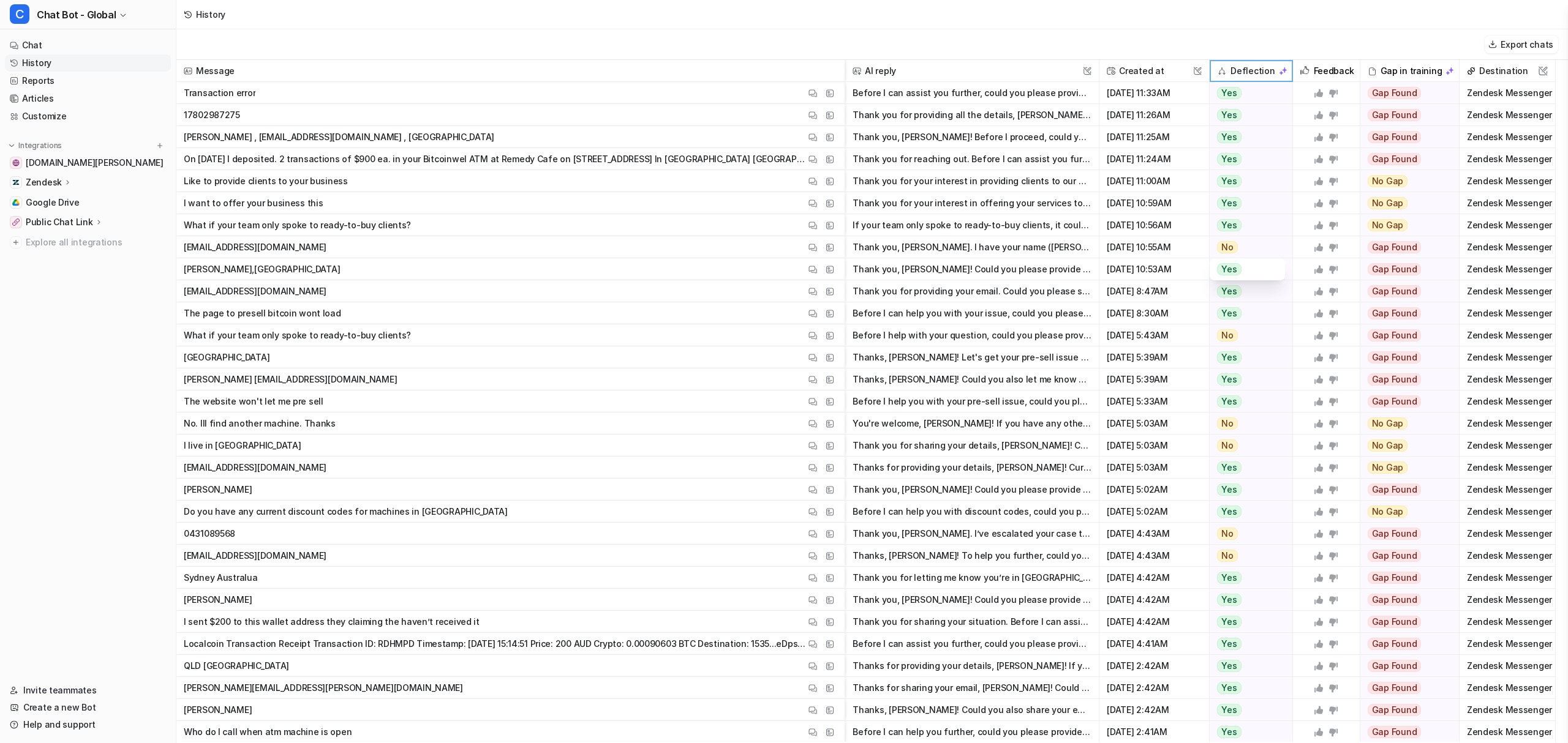
click at [1252, 248] on div "No" at bounding box center [1248, 247] width 75 height 22
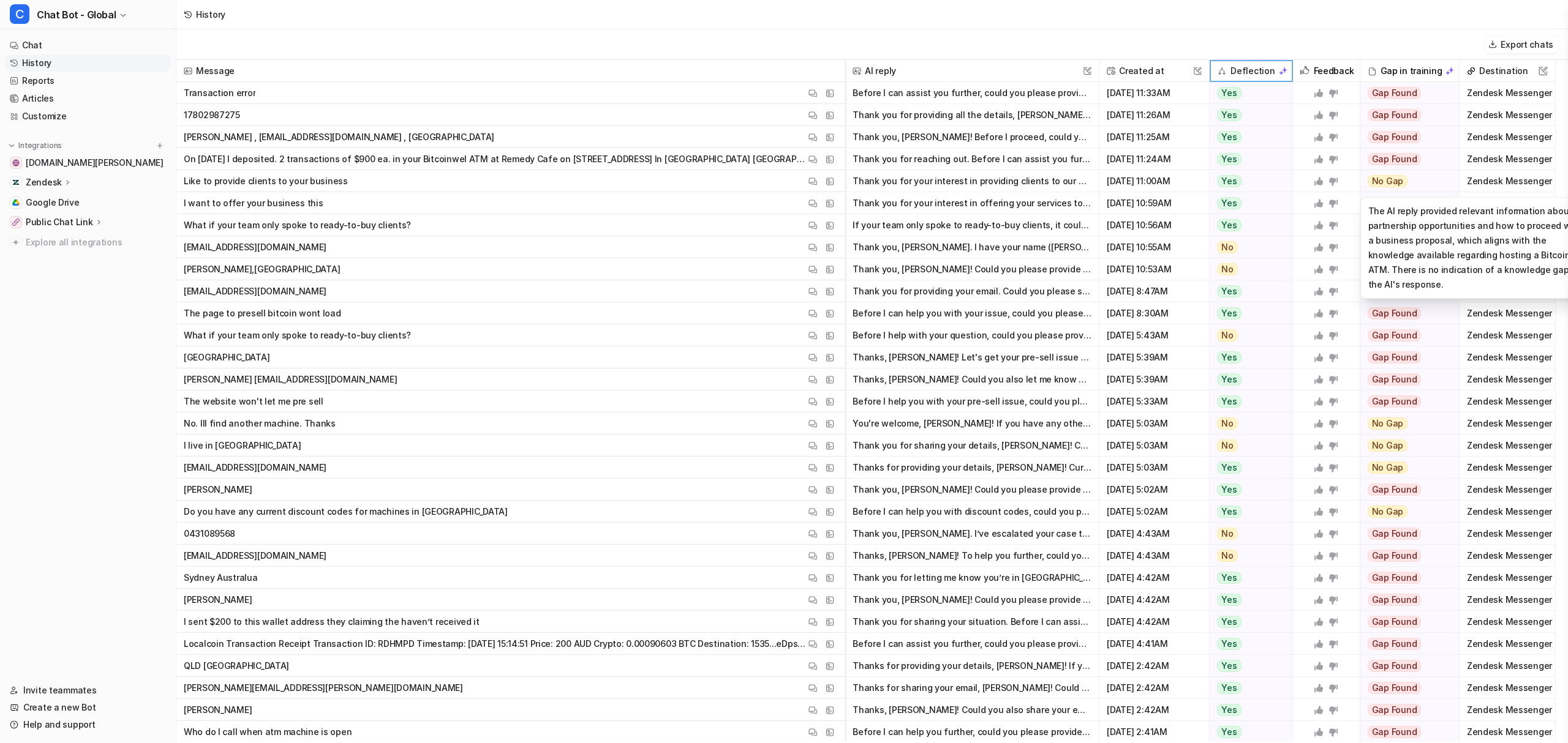
click at [1396, 178] on span "No Gap" at bounding box center [1388, 181] width 40 height 12
click at [1507, 95] on span "Zendesk Messenger" at bounding box center [1508, 93] width 86 height 22
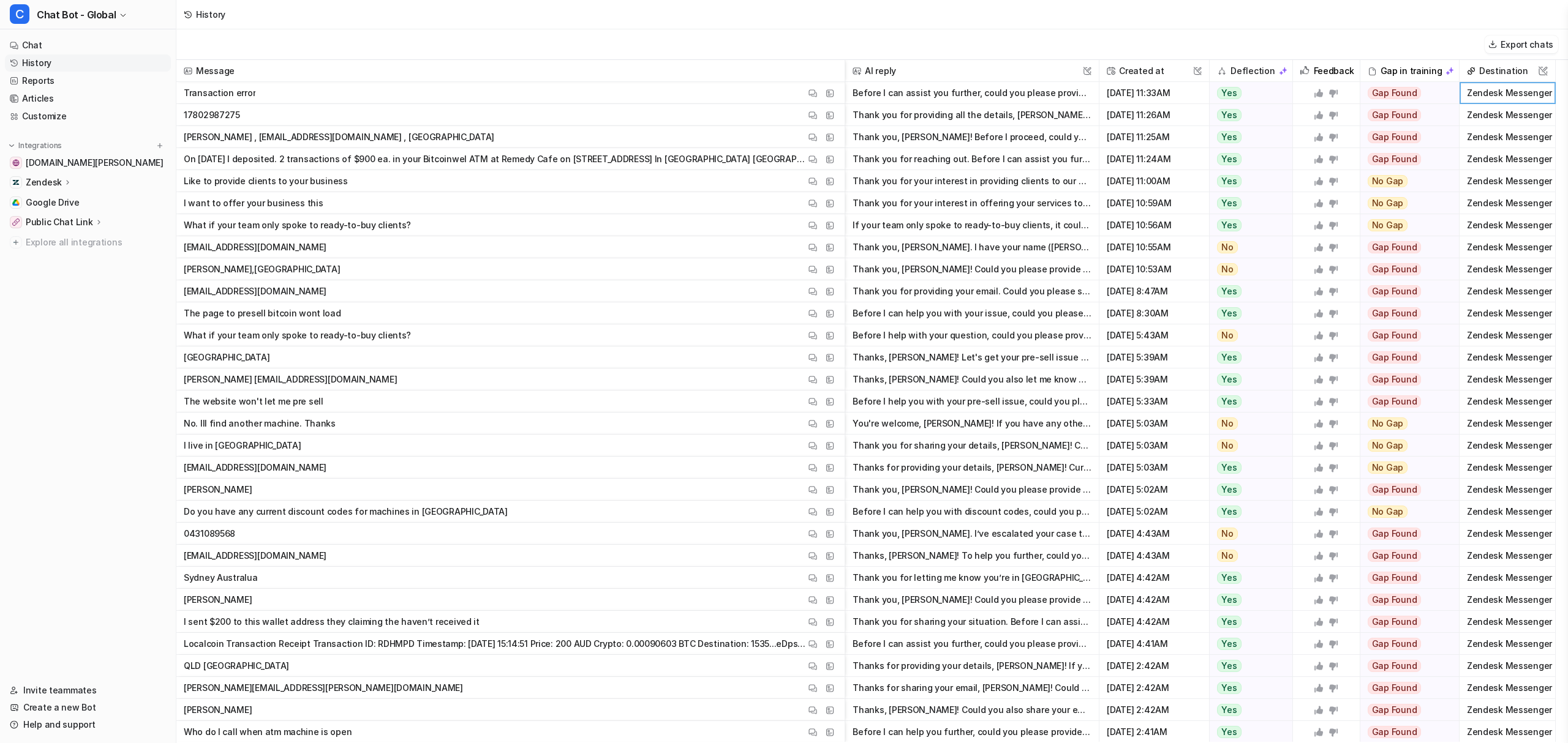
click at [1206, 42] on div "Export chats" at bounding box center [871, 45] width 1391 height 31
click at [69, 325] on nav "Chat History Reports Articles Customize Integrations [DOMAIN_NAME][PERSON_NAME]…" at bounding box center [88, 352] width 176 height 641
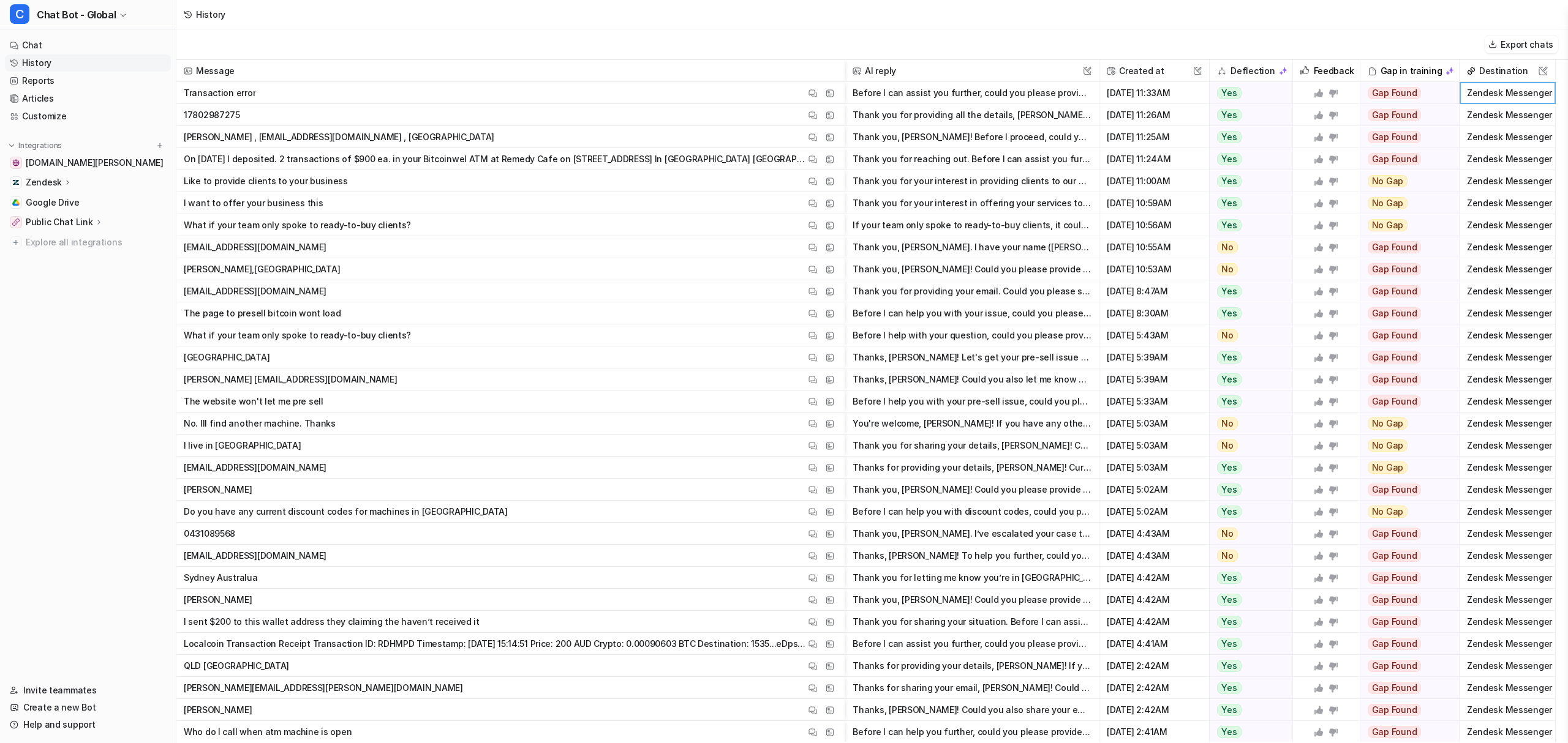
click at [69, 325] on nav "Chat History Reports Articles Customize Integrations [DOMAIN_NAME][PERSON_NAME]…" at bounding box center [88, 352] width 176 height 641
click at [83, 297] on nav "Chat History Reports Articles Customize Integrations [DOMAIN_NAME][PERSON_NAME]…" at bounding box center [88, 352] width 176 height 641
click at [327, 39] on div "Export chats" at bounding box center [871, 45] width 1391 height 31
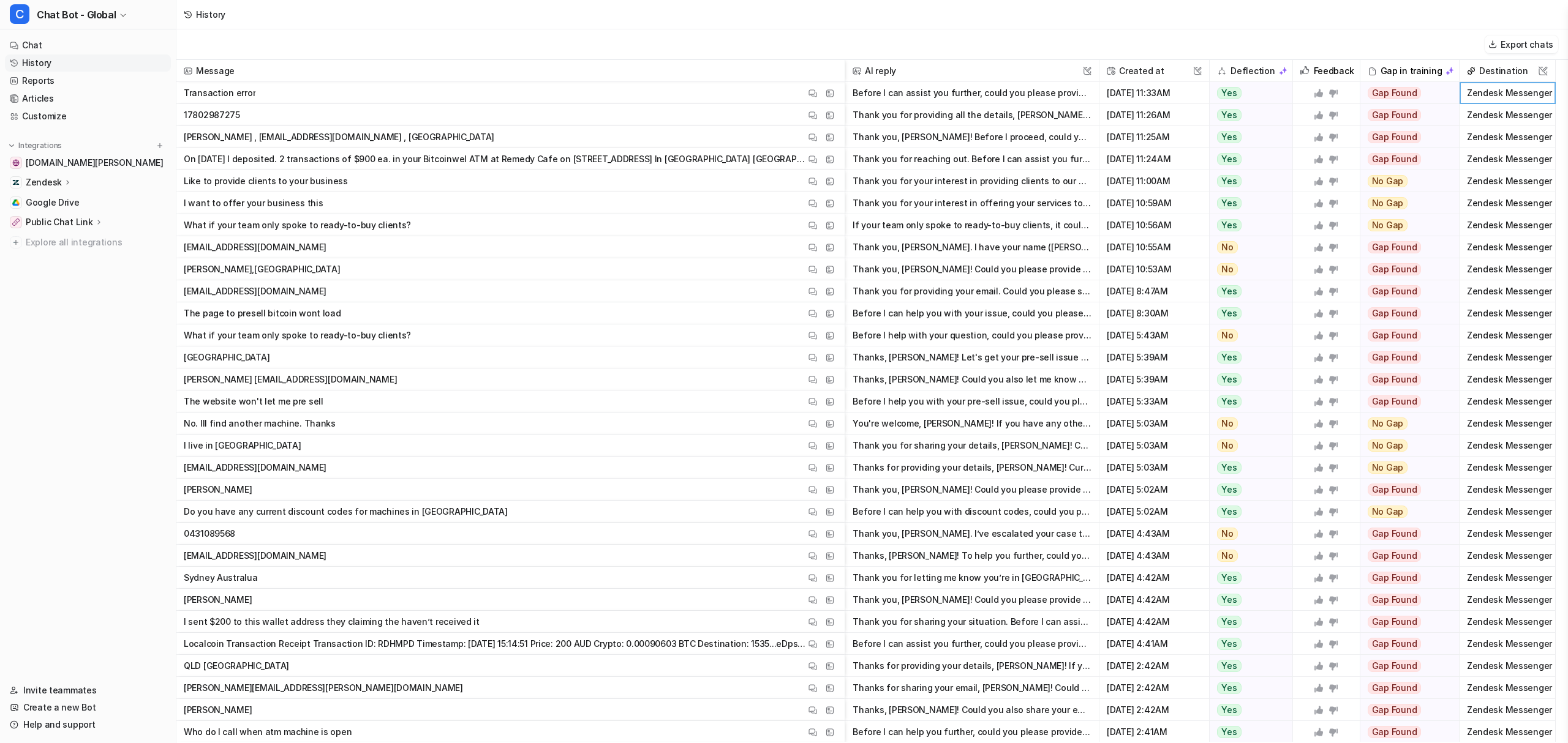
click at [327, 39] on div "Export chats" at bounding box center [871, 45] width 1391 height 31
click at [294, 52] on div "Export chats" at bounding box center [871, 45] width 1391 height 31
click at [809, 98] on img at bounding box center [812, 93] width 9 height 9
click at [829, 111] on img at bounding box center [830, 116] width 9 height 9
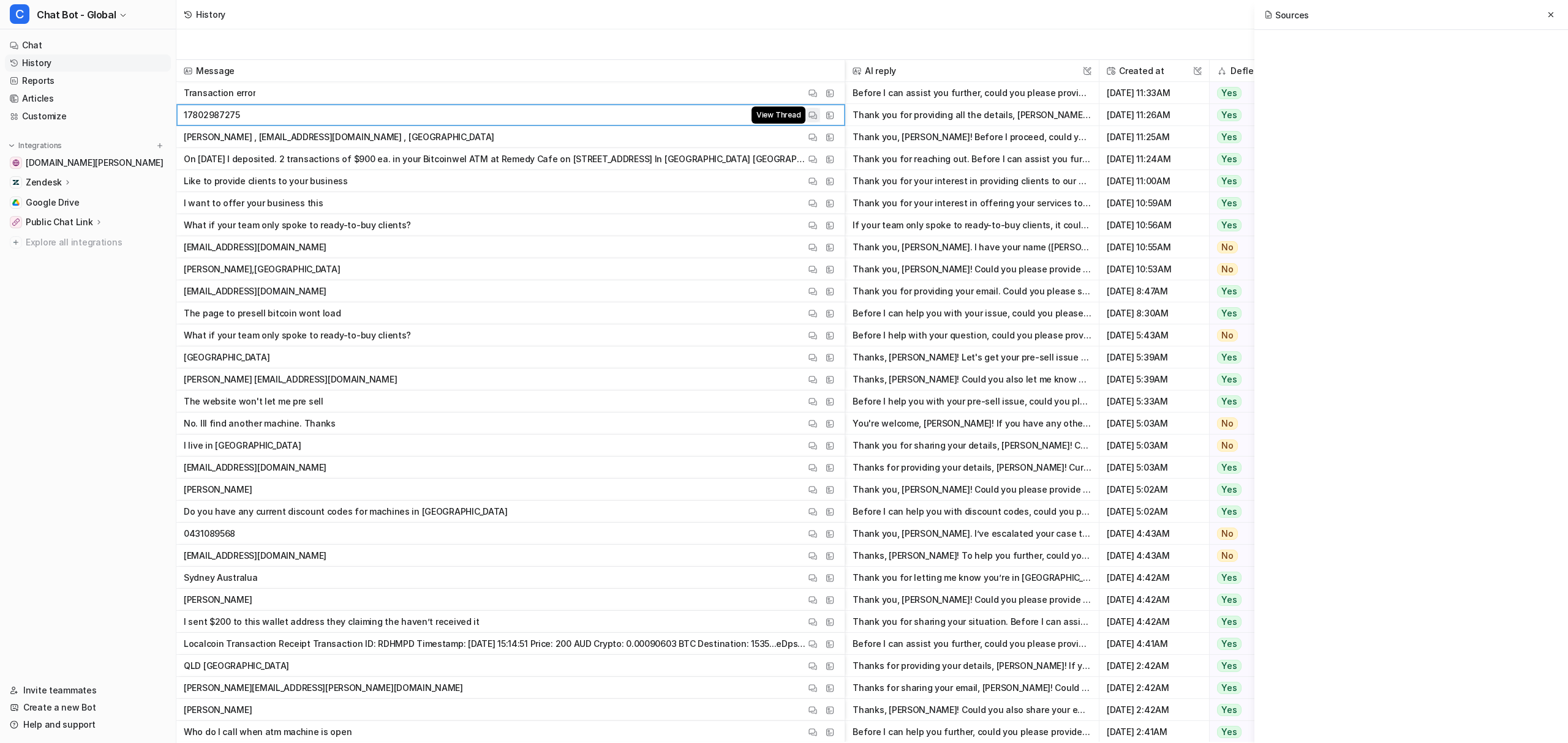
click at [808, 117] on img at bounding box center [812, 116] width 9 height 9
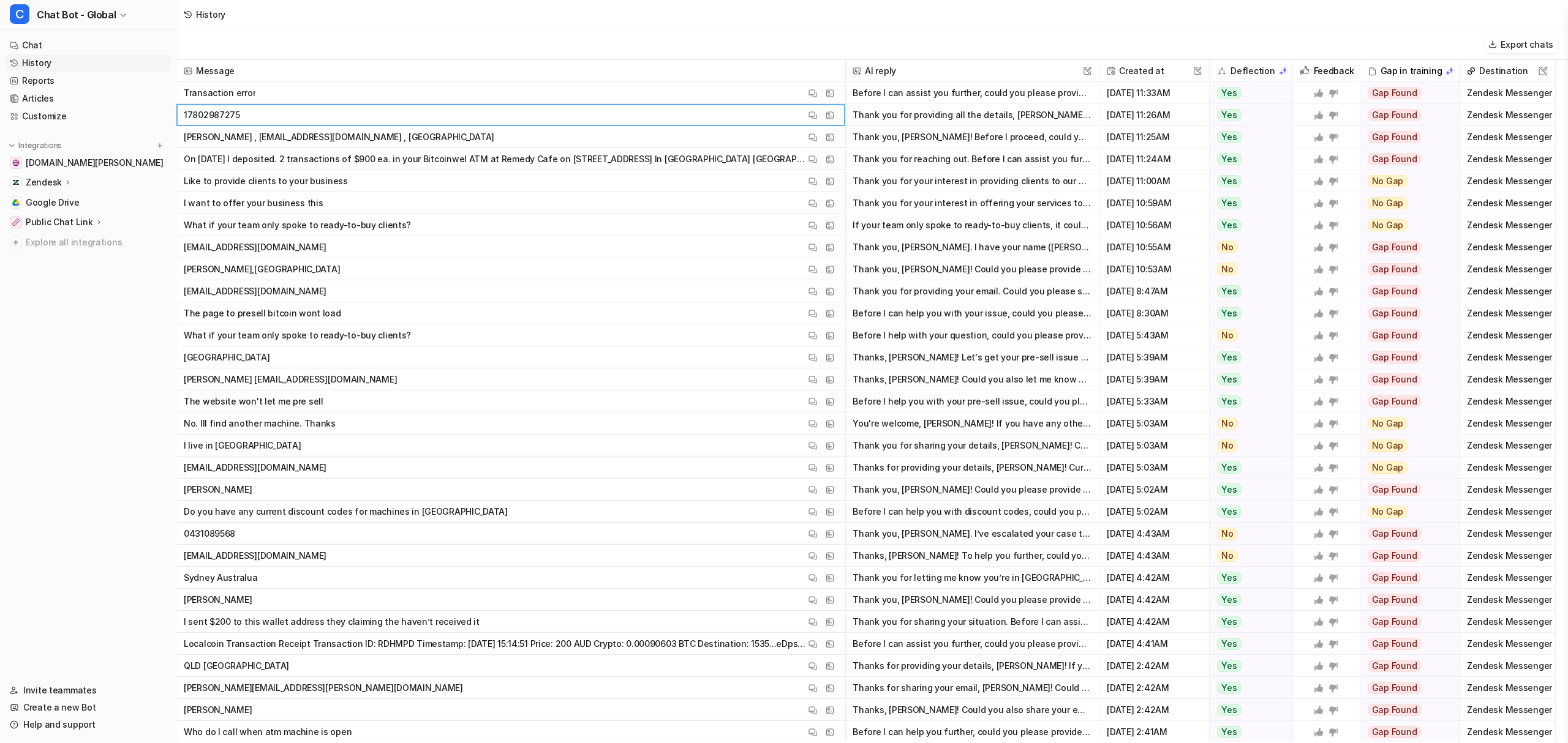
drag, startPoint x: 974, startPoint y: 123, endPoint x: 1086, endPoint y: 123, distance: 112.0
click at [753, 30] on div "Export chats" at bounding box center [871, 45] width 1391 height 31
click at [814, 116] on img at bounding box center [812, 116] width 9 height 9
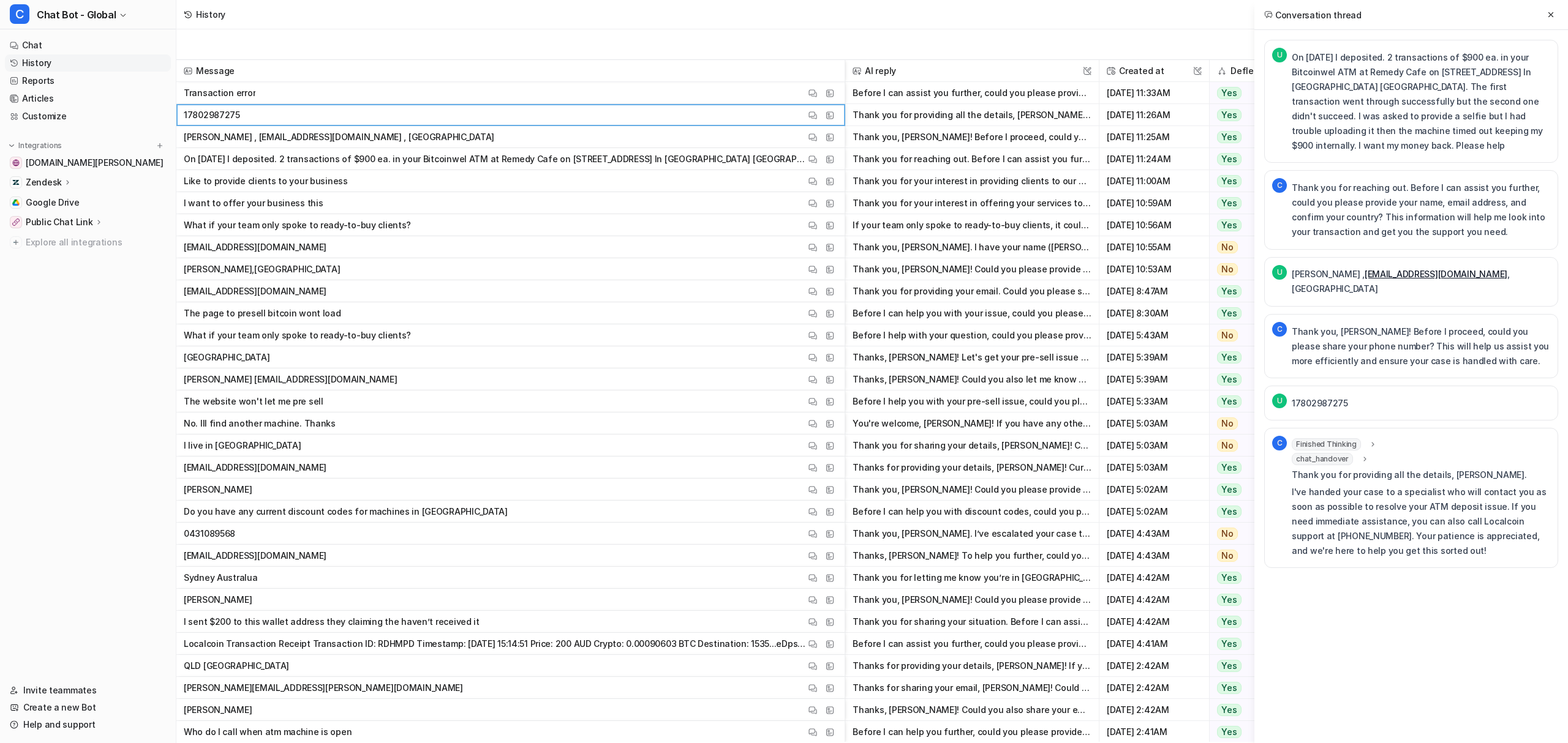
click at [1370, 60] on p "On [DATE] I deposited. 2 transactions of $900 ea. in your Bitcoinwel ATM at Rem…" at bounding box center [1420, 102] width 258 height 103
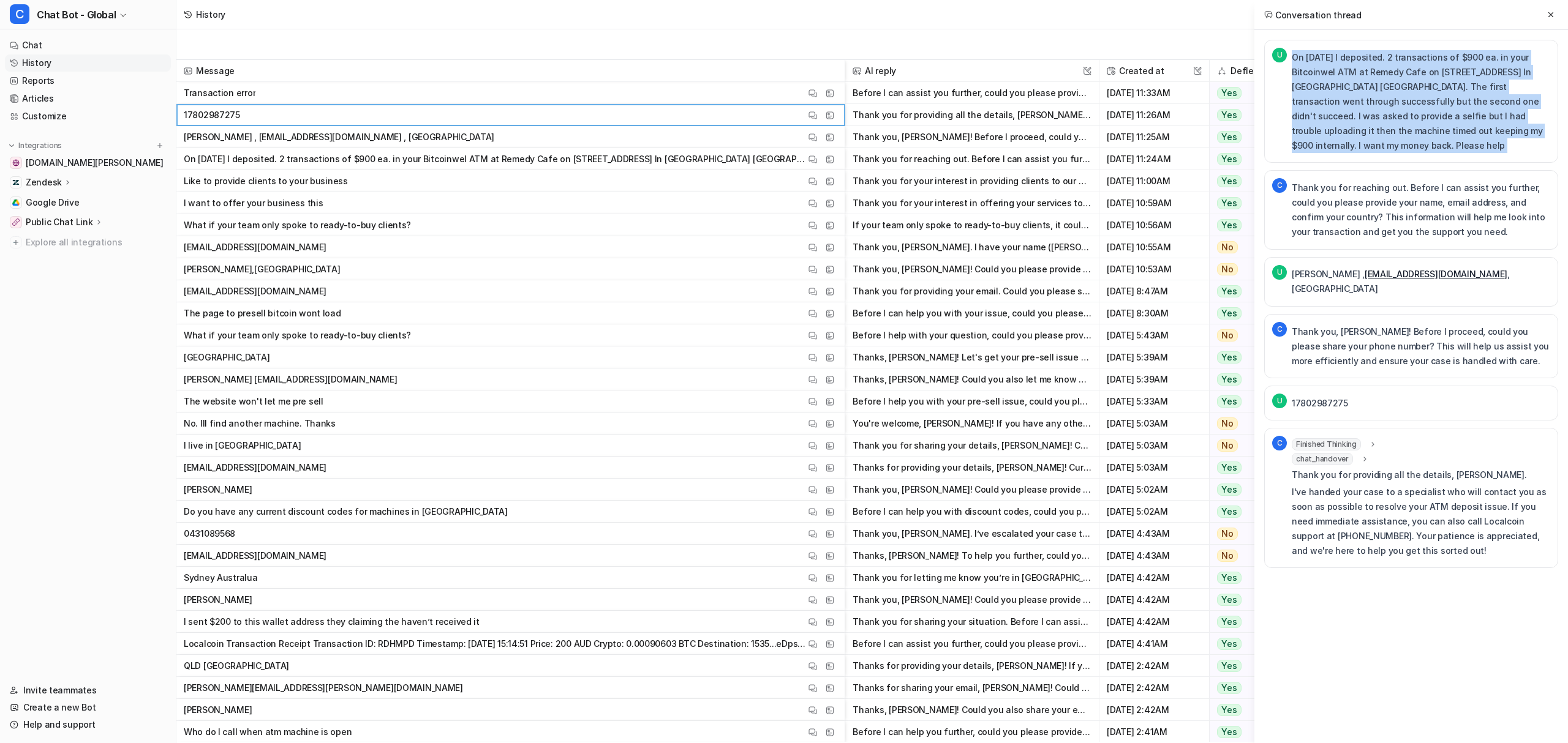
click at [1370, 60] on p "On [DATE] I deposited. 2 transactions of $900 ea. in your Bitcoinwel ATM at Rem…" at bounding box center [1420, 102] width 258 height 103
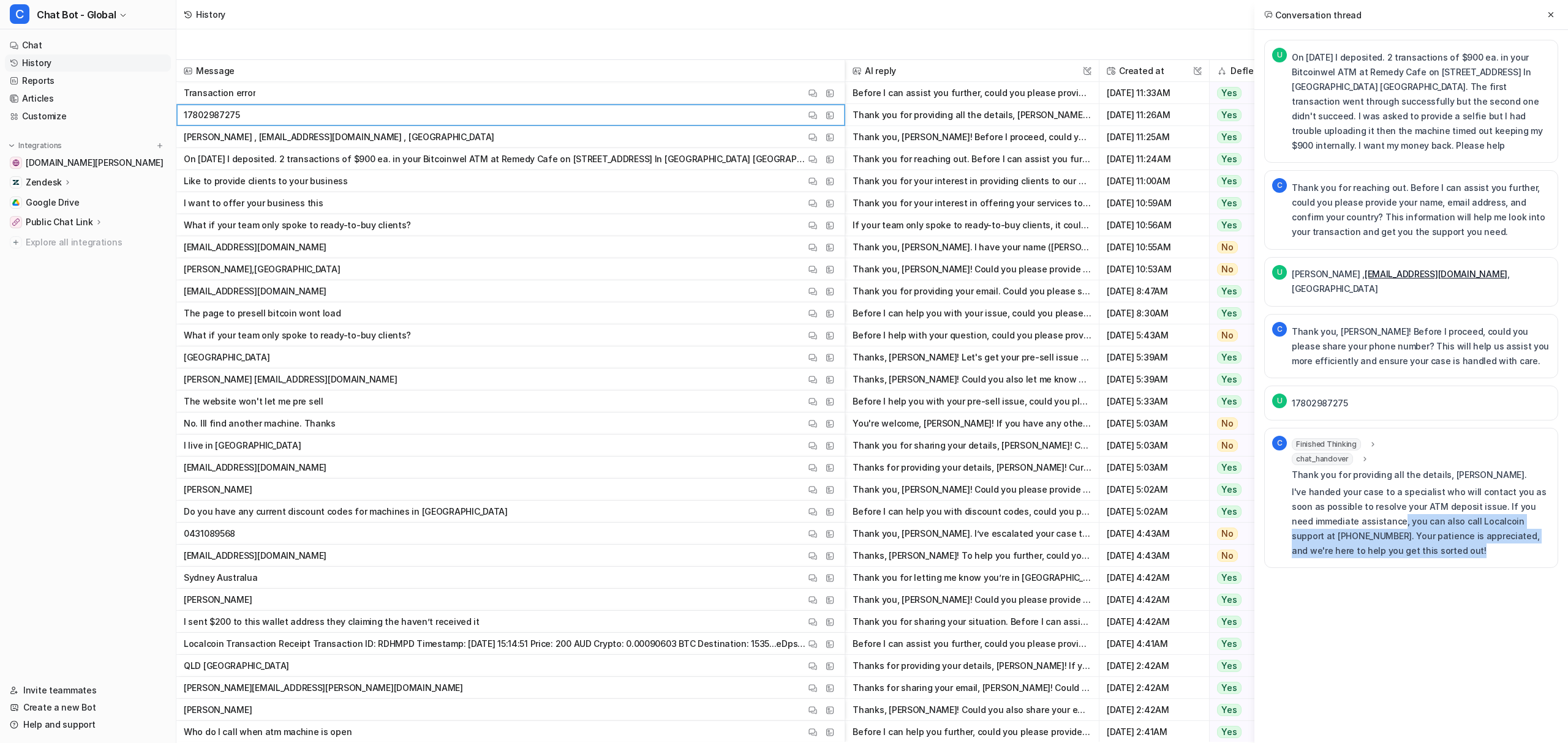
drag, startPoint x: 1377, startPoint y: 491, endPoint x: 1483, endPoint y: 535, distance: 114.8
click at [1483, 535] on div "C Finished Thinking thought : "The user is reporting that their receipt shows l…" at bounding box center [1411, 498] width 294 height 140
click at [1434, 525] on p "I've handed your case to a specialist who will contact you as soon as possible …" at bounding box center [1420, 522] width 258 height 74
drag, startPoint x: 1426, startPoint y: 524, endPoint x: 1388, endPoint y: 501, distance: 44.4
click at [1388, 501] on p "I've handed your case to a specialist who will contact you as soon as possible …" at bounding box center [1420, 522] width 258 height 74
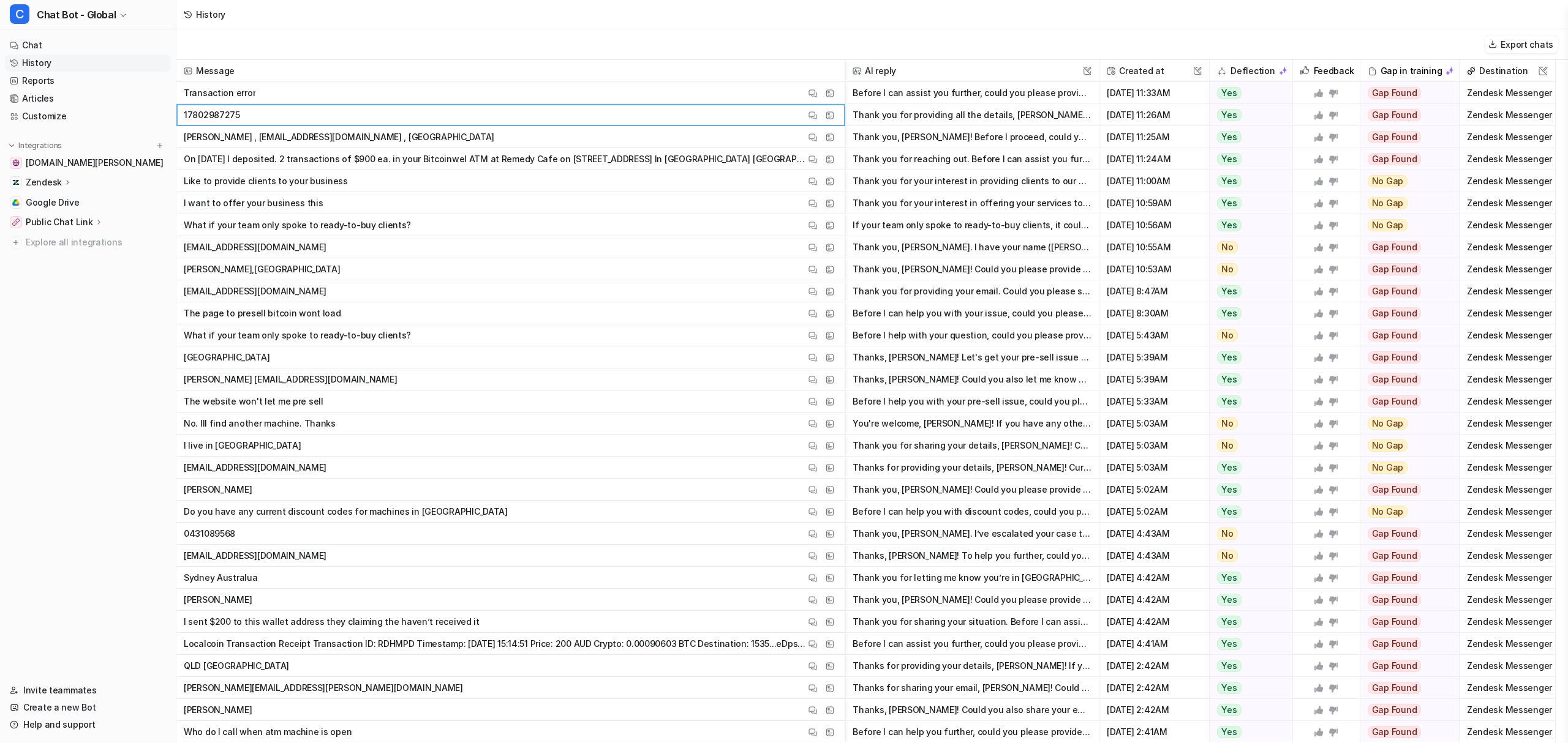
click at [685, 34] on div "Export chats" at bounding box center [871, 45] width 1391 height 31
click at [228, 33] on div "Export chats" at bounding box center [871, 45] width 1391 height 31
click at [25, 91] on link "Articles" at bounding box center [88, 99] width 166 height 18
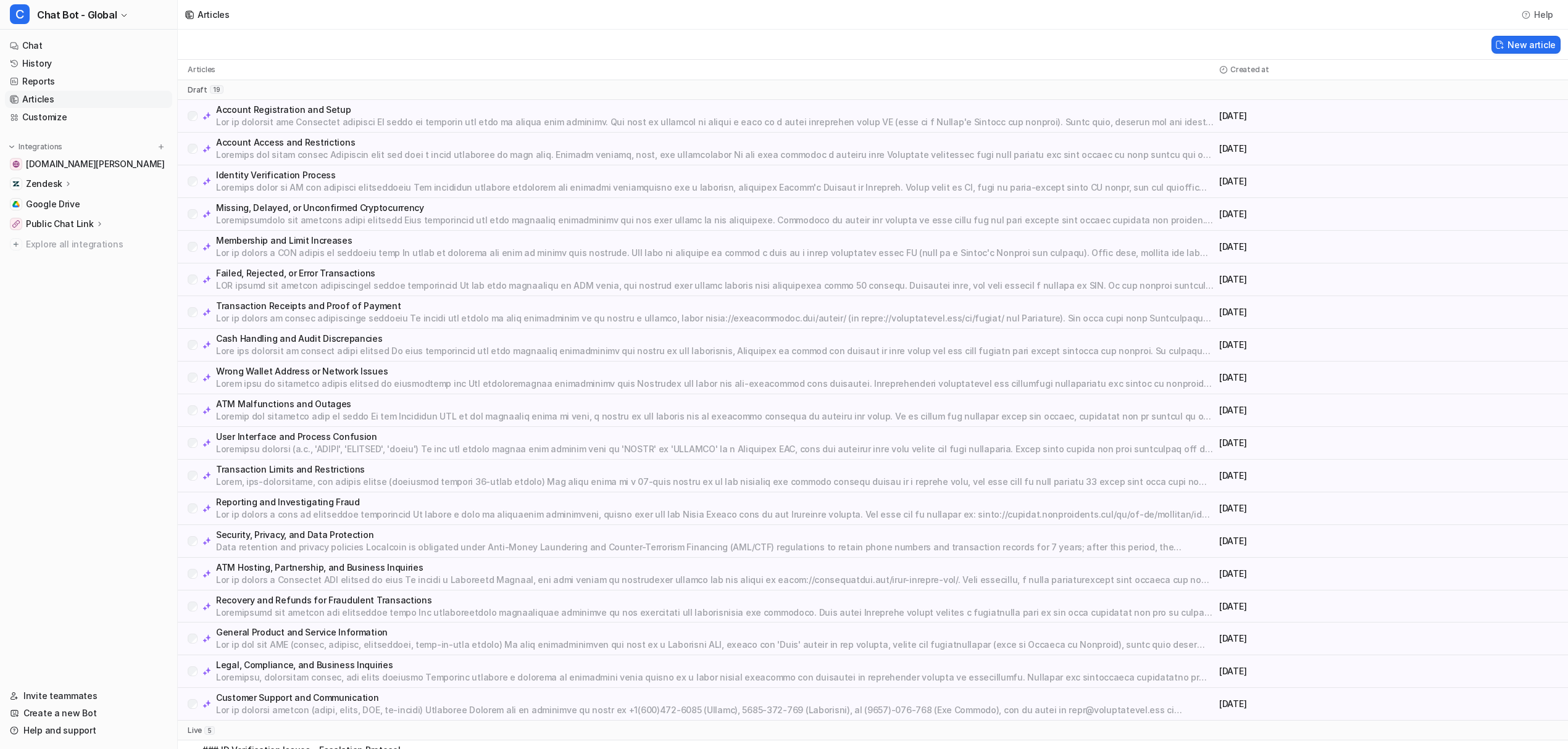
click at [49, 311] on nav "Chat History Reports Articles Customize Integrations [DOMAIN_NAME][PERSON_NAME]…" at bounding box center [88, 355] width 177 height 646
click at [50, 183] on p "Zendesk" at bounding box center [43, 184] width 36 height 12
click at [80, 219] on link "Sources" at bounding box center [94, 220] width 154 height 18
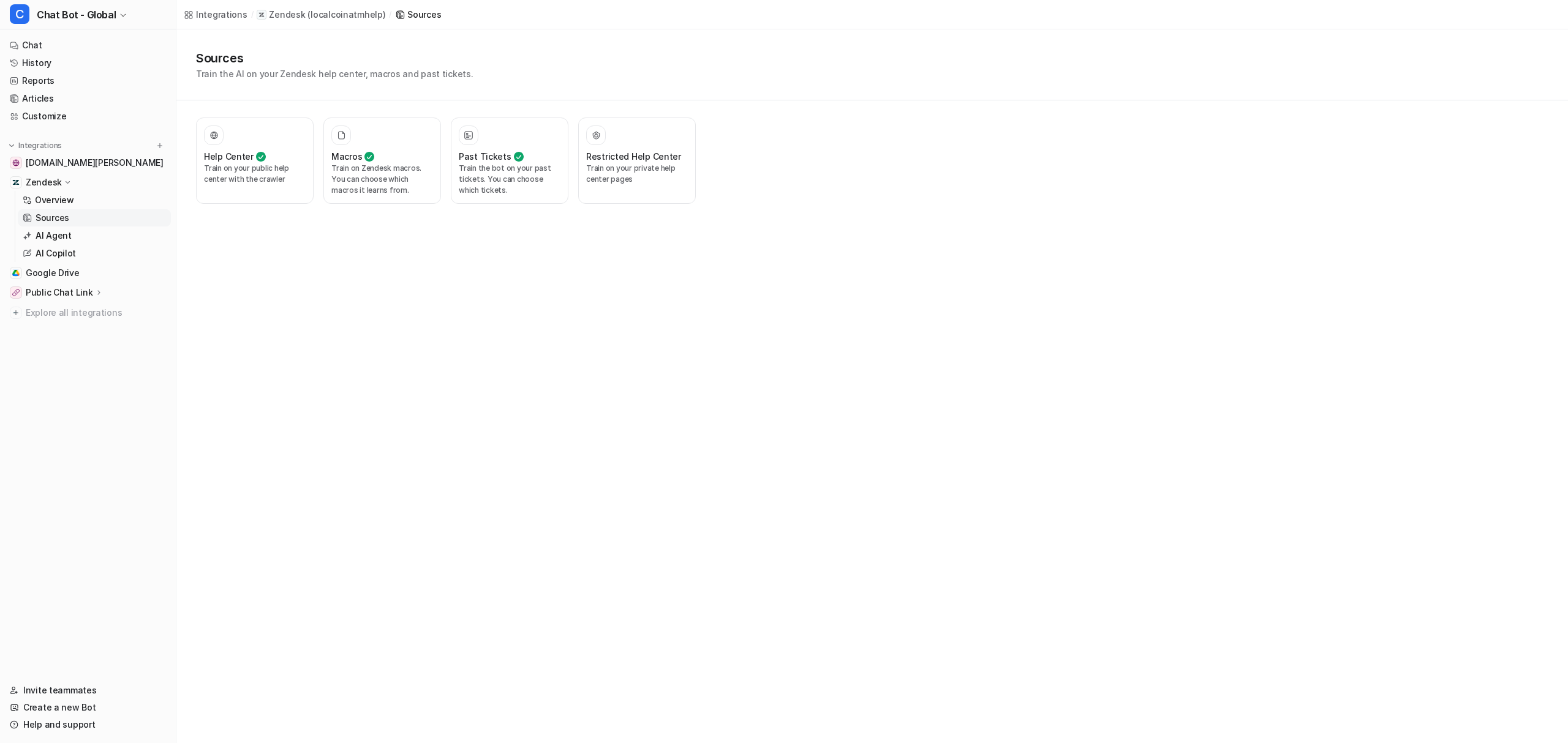
click at [312, 306] on div "Integrations / Zendesk ( localcoinatmhelp ) / Sources Sources Train the AI on y…" at bounding box center [784, 371] width 1568 height 743
click at [271, 172] on p "Train on your public help center with the crawler" at bounding box center [255, 173] width 102 height 22
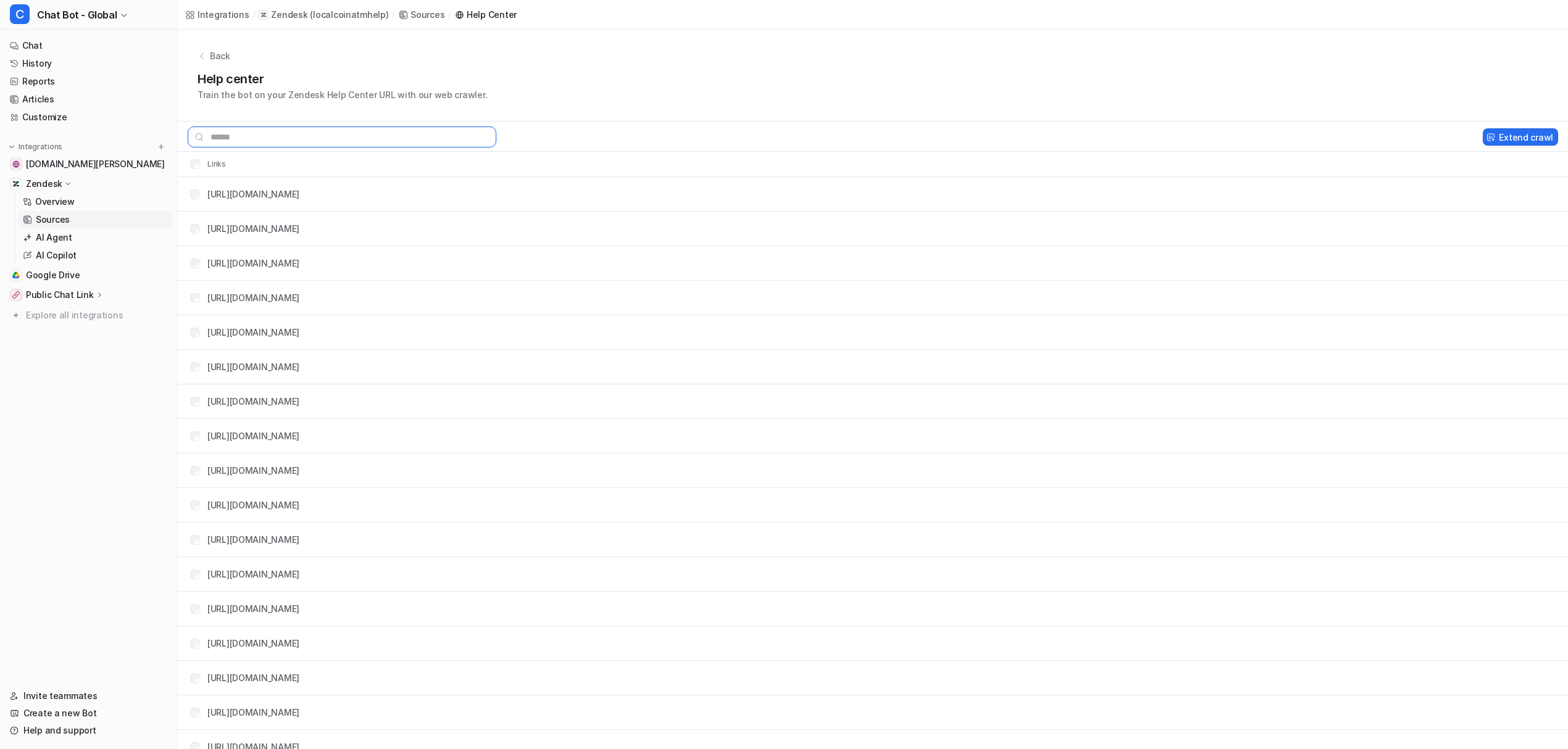
click at [274, 127] on input "text" at bounding box center [342, 137] width 309 height 21
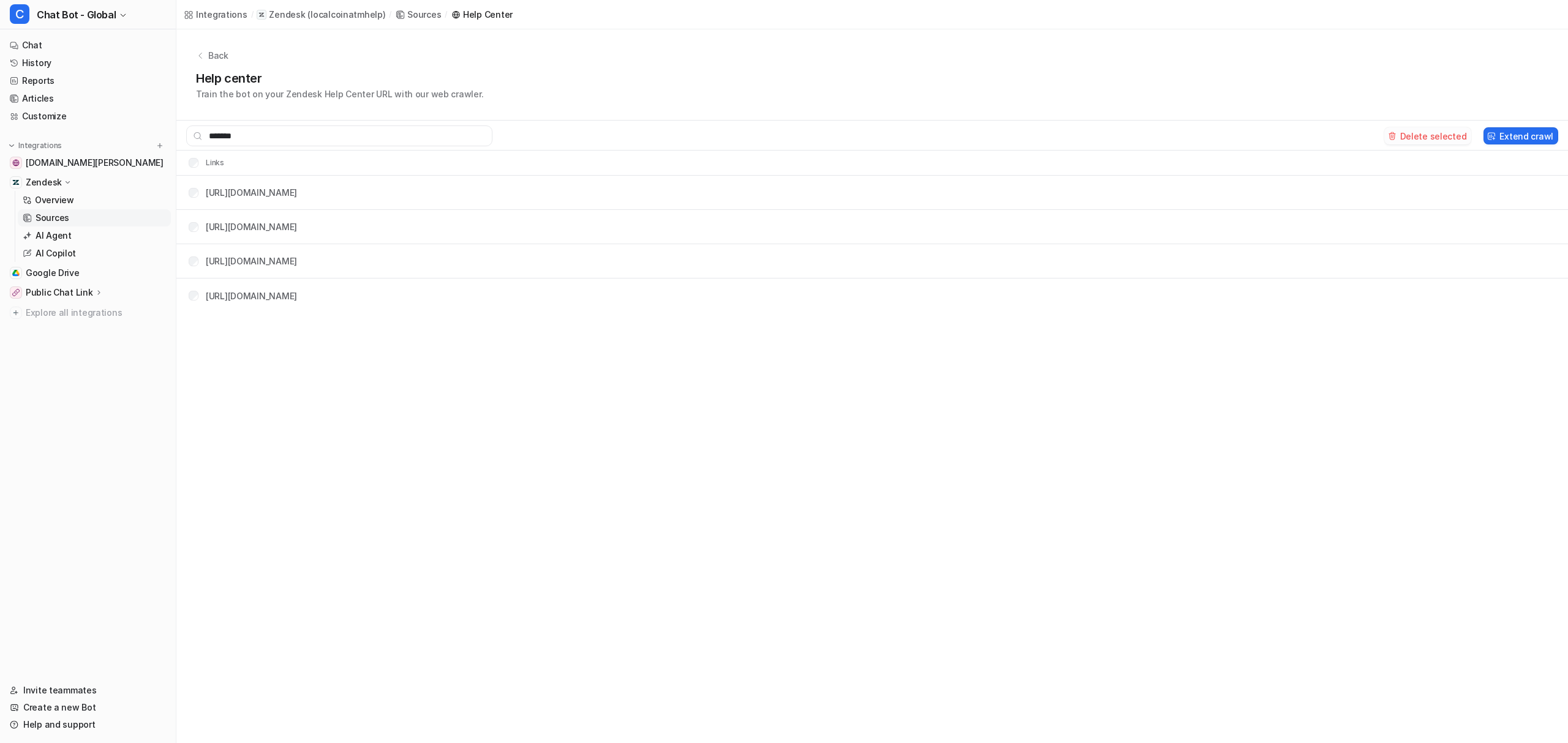
click at [1453, 135] on button "Delete selected" at bounding box center [1428, 137] width 88 height 18
click at [147, 375] on nav "Chat History Reports Articles Customize Integrations [DOMAIN_NAME][PERSON_NAME]…" at bounding box center [88, 352] width 176 height 641
click at [257, 129] on input "*******" at bounding box center [340, 136] width 306 height 21
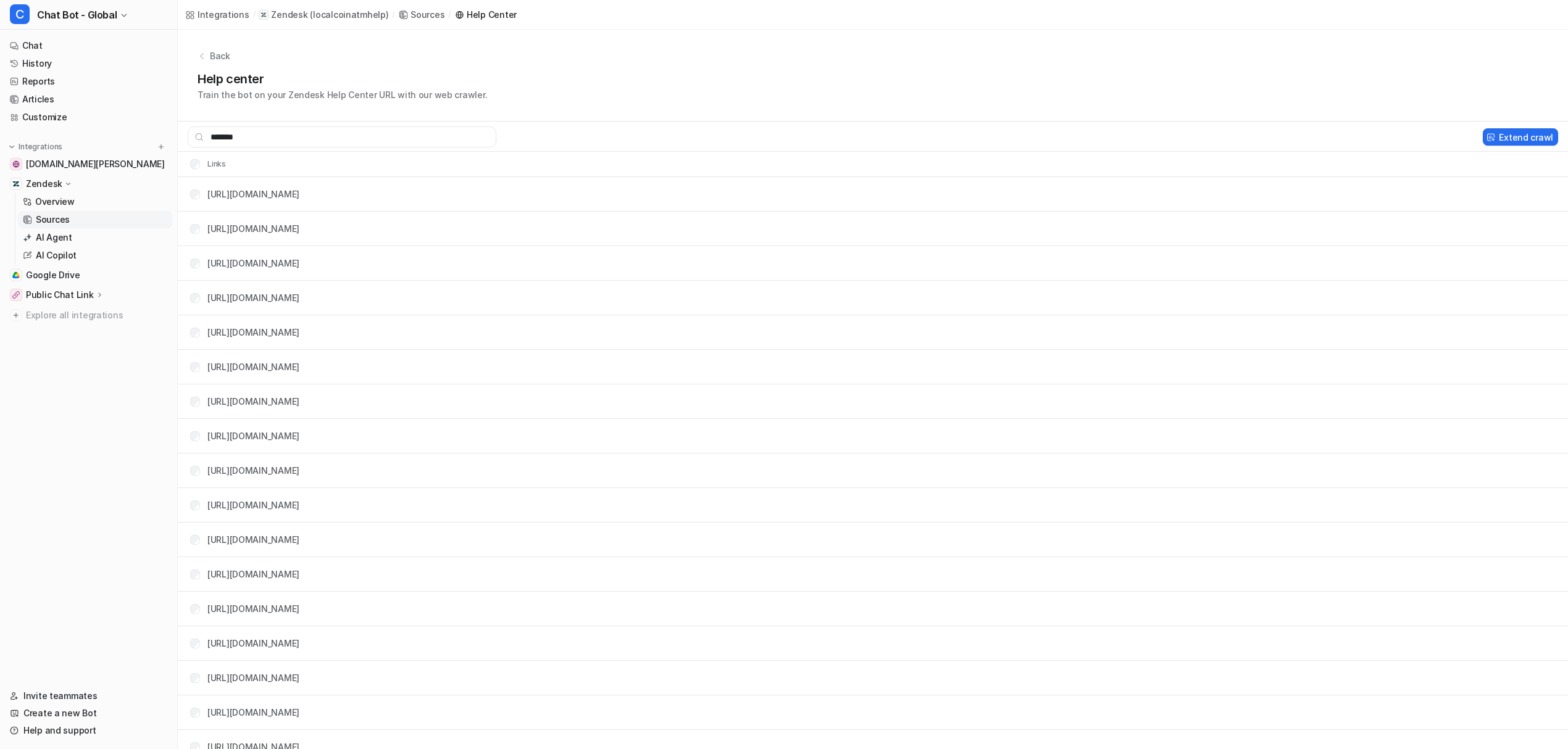
click at [746, 121] on div "Back Help center Train the bot on your Zendesk Help Center URL with our web cra…" at bounding box center [872, 76] width 1390 height 92
click at [418, 141] on input "*******" at bounding box center [342, 137] width 309 height 21
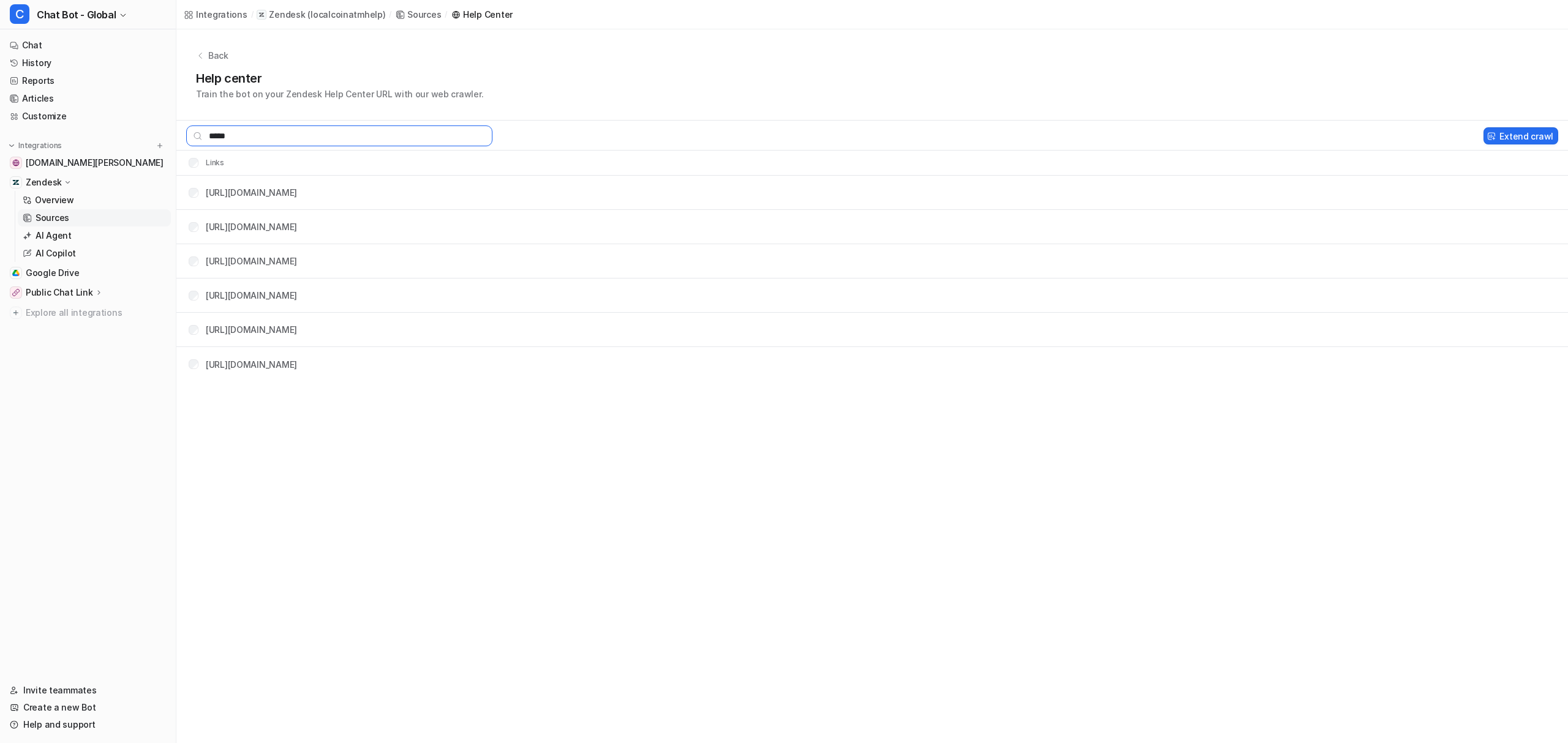
type input "*****"
click at [559, 441] on div "Integrations / Zendesk ( localcoinatmhelp ) / Sources / Help Center Back Help c…" at bounding box center [784, 371] width 1568 height 743
